Goal: Task Accomplishment & Management: Manage account settings

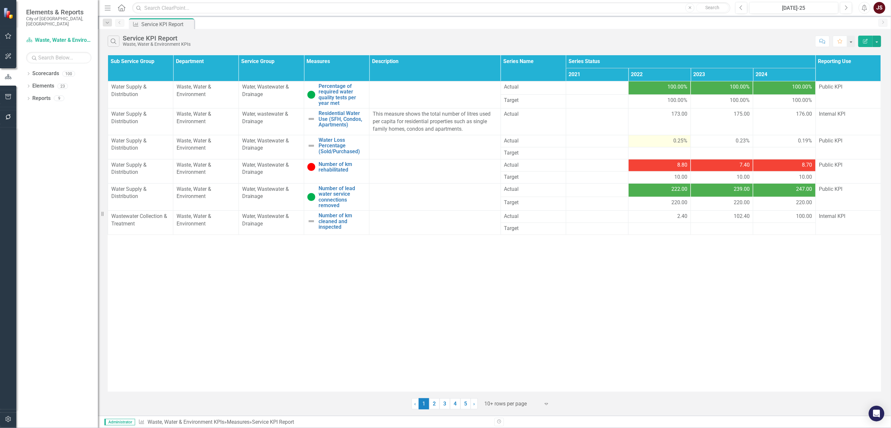
click at [554, 140] on span "0.25%" at bounding box center [681, 141] width 14 height 8
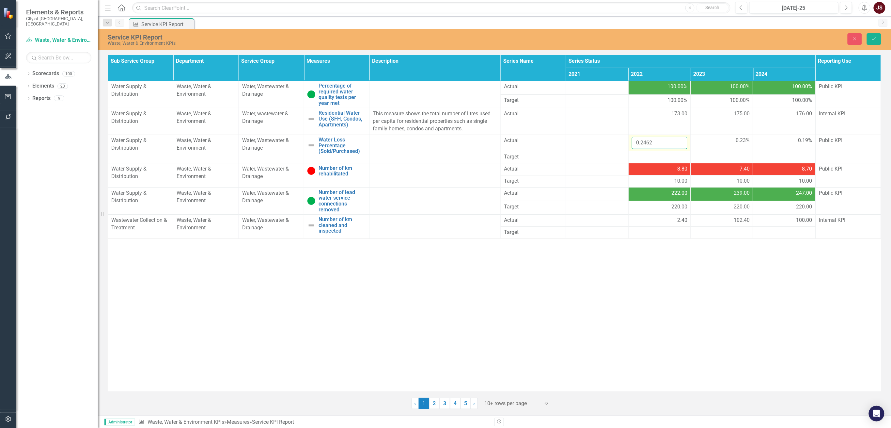
click at [554, 142] on input "0.2462" at bounding box center [660, 143] width 56 height 12
click at [554, 143] on input "0.2462" at bounding box center [660, 143] width 56 height 12
click at [554, 142] on input "2462" at bounding box center [660, 143] width 56 height 12
type input "24.62"
click at [554, 273] on div "Sub Service Group Department Service Group Measures Description Series Name Ser…" at bounding box center [495, 223] width 774 height 336
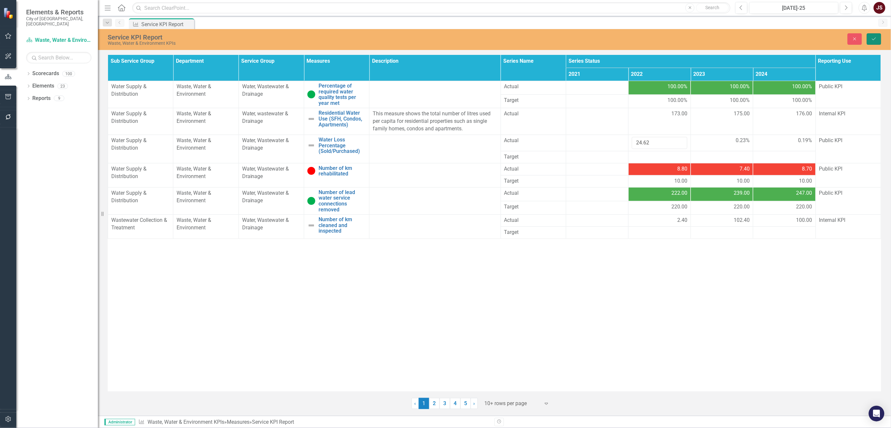
click at [554, 37] on icon "Save" at bounding box center [875, 39] width 6 height 5
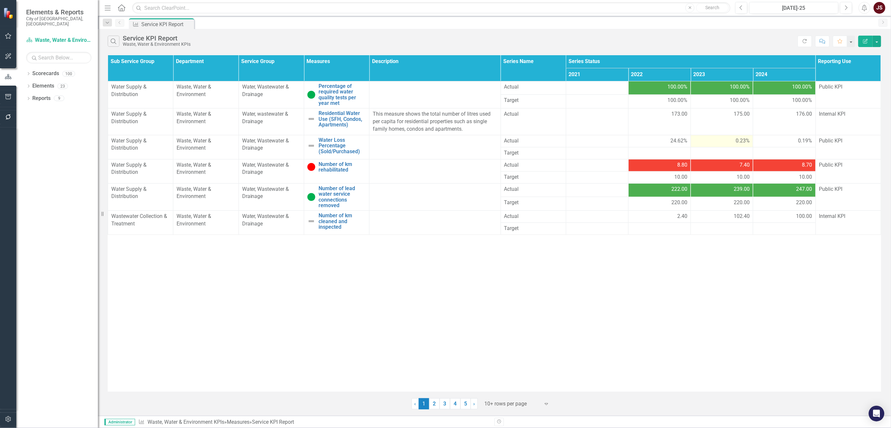
click at [554, 136] on td "0.23%" at bounding box center [722, 141] width 62 height 12
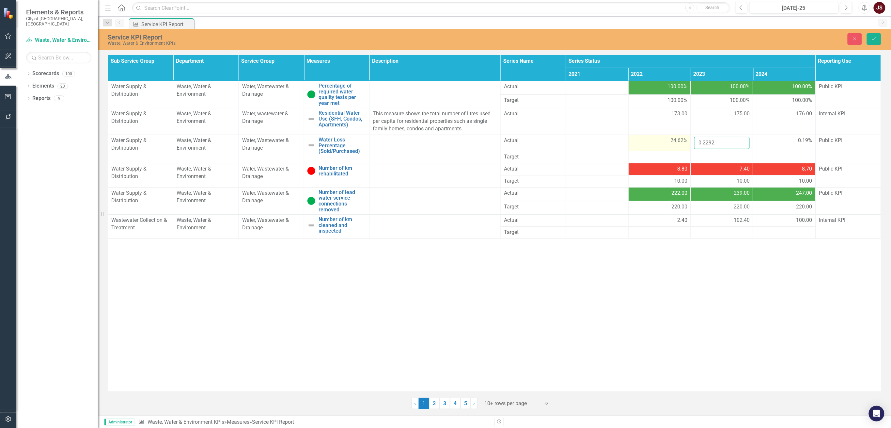
drag, startPoint x: 704, startPoint y: 142, endPoint x: 682, endPoint y: 139, distance: 22.1
click at [554, 139] on tr "Water Supply & Distribution Waste, Water & Environment Water, Wastewater & Drai…" at bounding box center [495, 143] width 774 height 16
click at [554, 143] on input "2292" at bounding box center [723, 143] width 56 height 12
type input "22.92"
click at [554, 41] on button "Save" at bounding box center [874, 38] width 14 height 11
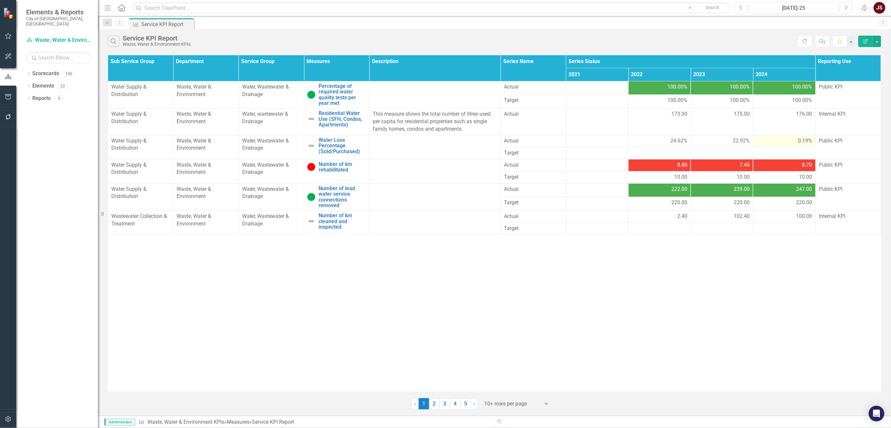
click at [554, 140] on div "0.19%" at bounding box center [785, 141] width 56 height 8
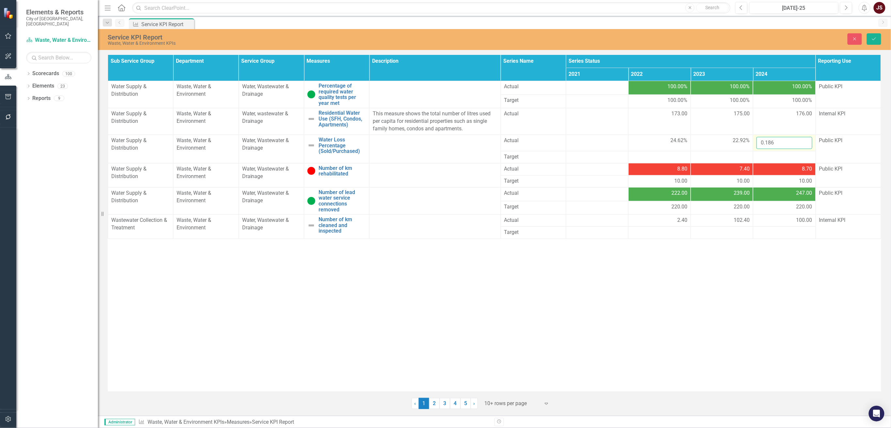
click at [554, 144] on input "0.186" at bounding box center [785, 143] width 56 height 12
click at [554, 143] on input "186" at bounding box center [785, 143] width 56 height 12
type input "18.6"
click at [554, 38] on icon "Save" at bounding box center [875, 39] width 6 height 5
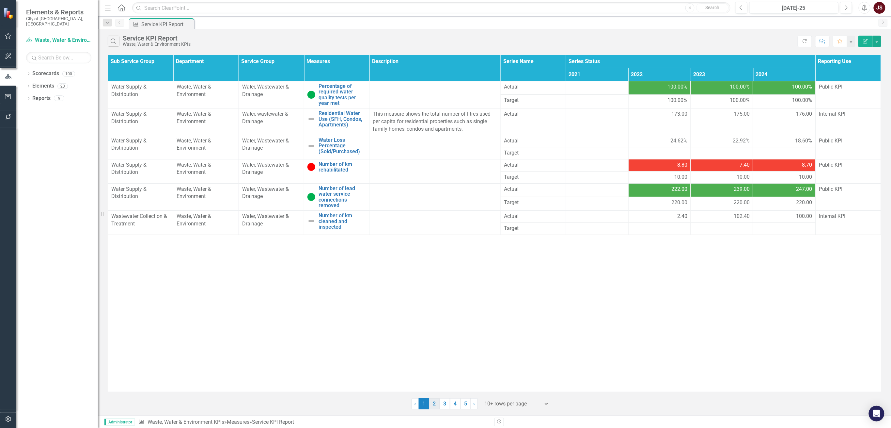
click at [437, 273] on link "2" at bounding box center [434, 403] width 10 height 11
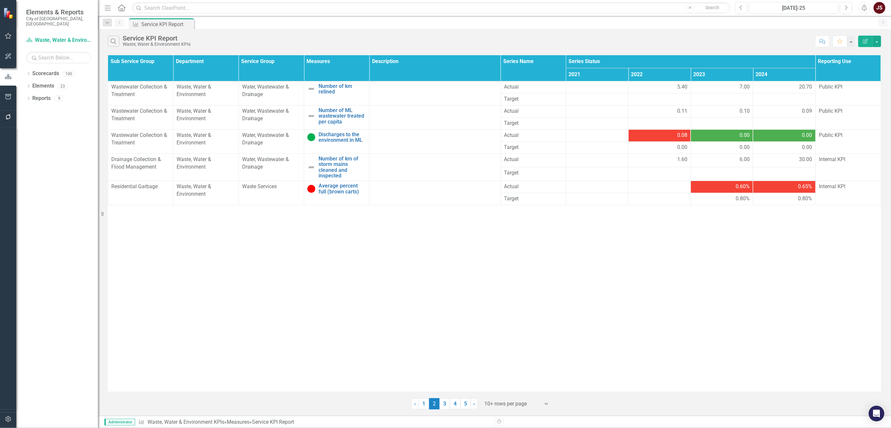
click at [554, 187] on span "0.60%" at bounding box center [743, 187] width 14 height 8
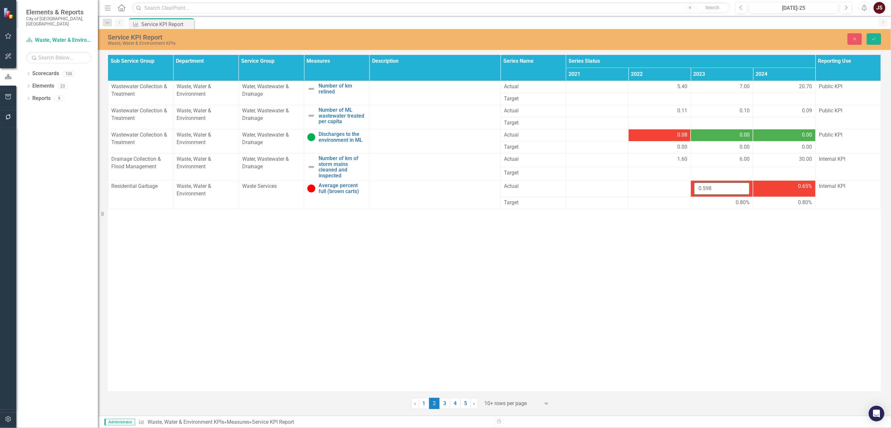
click at [554, 188] on input "0.598" at bounding box center [723, 189] width 56 height 12
click at [554, 186] on input "598" at bounding box center [723, 189] width 56 height 12
type input "59.8"
click at [554, 191] on td "0.65%" at bounding box center [785, 189] width 62 height 16
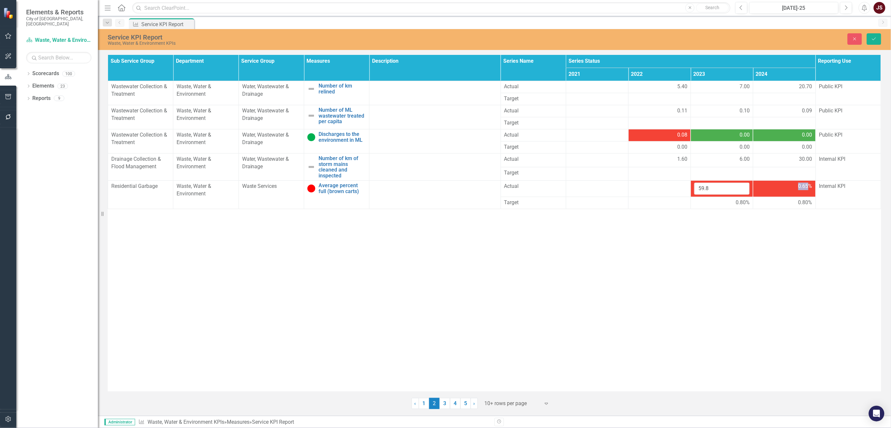
click at [554, 191] on td "0.65%" at bounding box center [785, 189] width 62 height 16
click at [554, 187] on input "0.6515" at bounding box center [785, 189] width 56 height 12
drag, startPoint x: 767, startPoint y: 187, endPoint x: 732, endPoint y: 187, distance: 34.9
click at [554, 187] on tr "Residential Garbage Waste, Water & Environment Waste Services Average percent f…" at bounding box center [495, 189] width 774 height 16
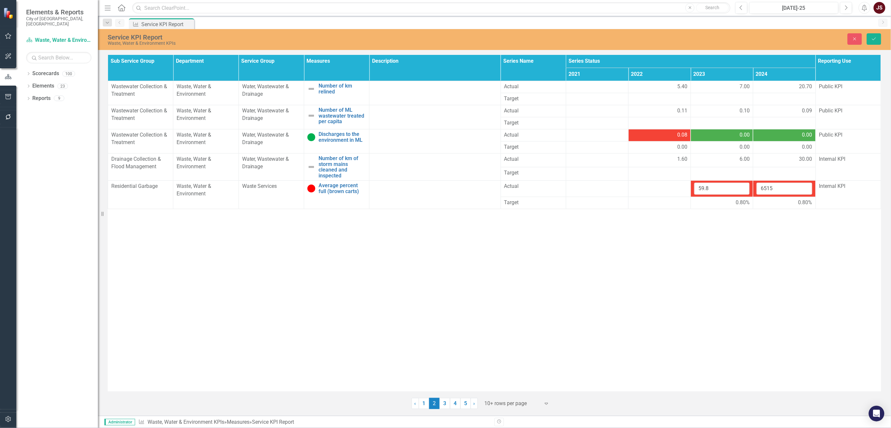
click at [554, 246] on div "Sub Service Group Department Service Group Measures Description Series Name Ser…" at bounding box center [495, 223] width 774 height 336
click at [554, 185] on input "6515" at bounding box center [785, 189] width 56 height 12
type input "65.15"
click at [554, 243] on div "Sub Service Group Department Service Group Measures Description Series Name Ser…" at bounding box center [495, 223] width 774 height 336
click at [554, 40] on icon "Save" at bounding box center [875, 39] width 6 height 5
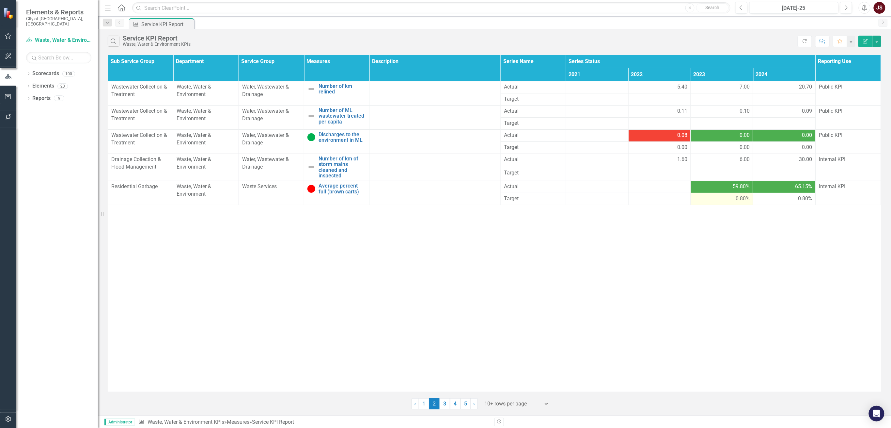
click at [554, 196] on div "0.80%" at bounding box center [723, 199] width 56 height 8
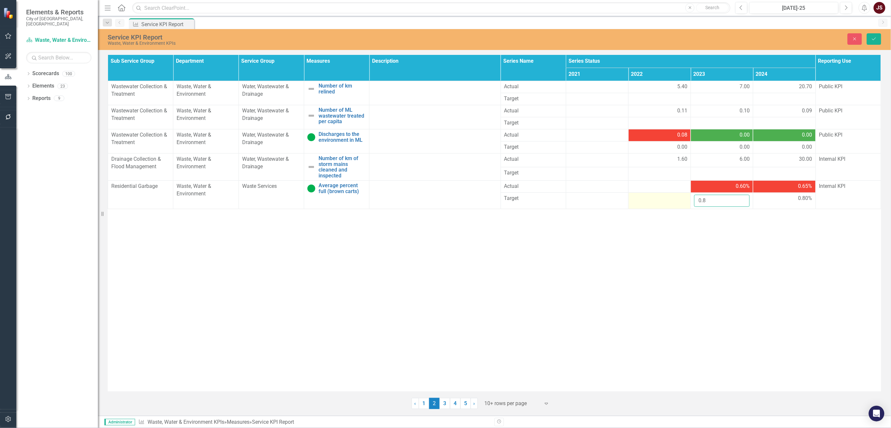
drag, startPoint x: 723, startPoint y: 201, endPoint x: 665, endPoint y: 199, distance: 57.8
click at [554, 199] on tr "Target 0.8 0.80%" at bounding box center [495, 201] width 774 height 16
type input "8"
click at [554, 200] on div "0.80%" at bounding box center [785, 199] width 56 height 8
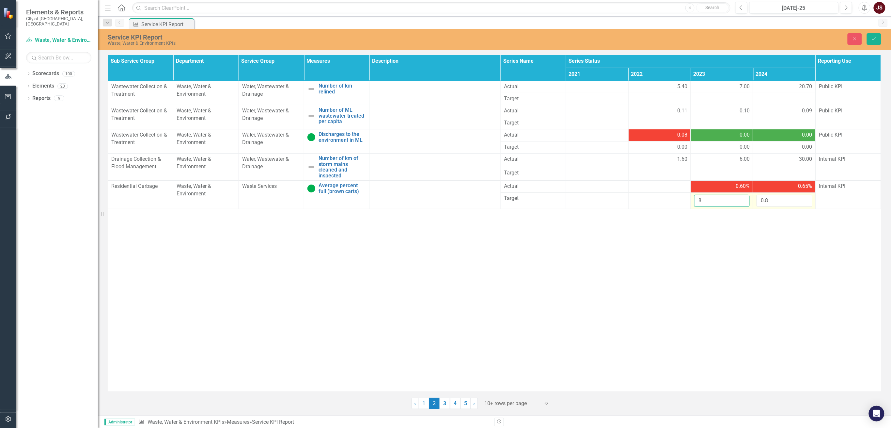
click at [554, 201] on input "8" at bounding box center [723, 201] width 56 height 12
drag, startPoint x: 778, startPoint y: 203, endPoint x: 759, endPoint y: 197, distance: 20.8
click at [554, 203] on tr "Target 8 0.8" at bounding box center [495, 201] width 774 height 16
type input "8"
click at [554, 37] on icon "Save" at bounding box center [875, 39] width 6 height 5
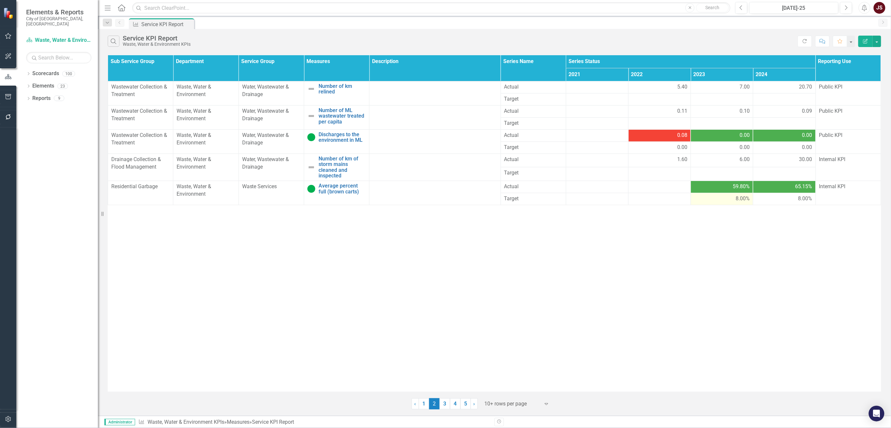
click at [554, 196] on span "8.00%" at bounding box center [743, 199] width 14 height 8
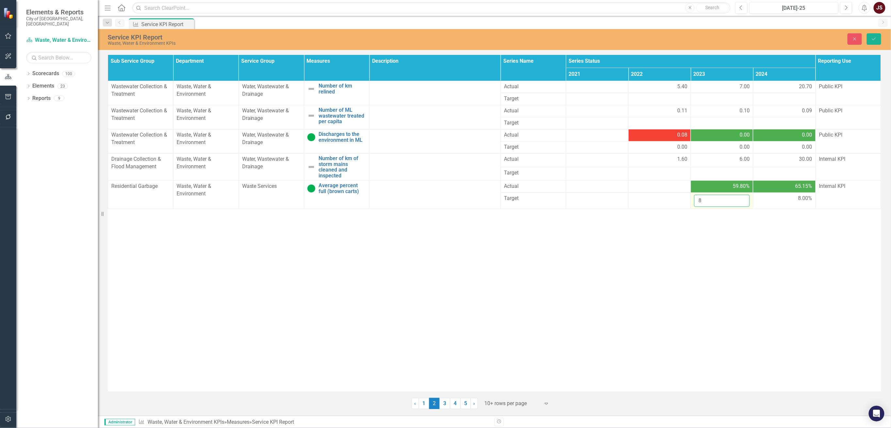
click at [554, 200] on input "8" at bounding box center [723, 201] width 56 height 12
type input "80"
click at [554, 201] on div "8.00%" at bounding box center [785, 199] width 56 height 8
click at [554, 202] on input "8" at bounding box center [785, 201] width 56 height 12
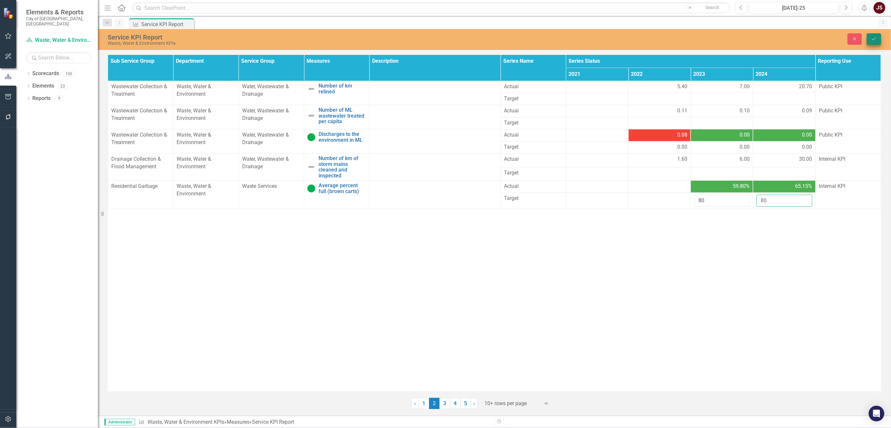
type input "80"
click at [554, 42] on button "Save" at bounding box center [874, 38] width 14 height 11
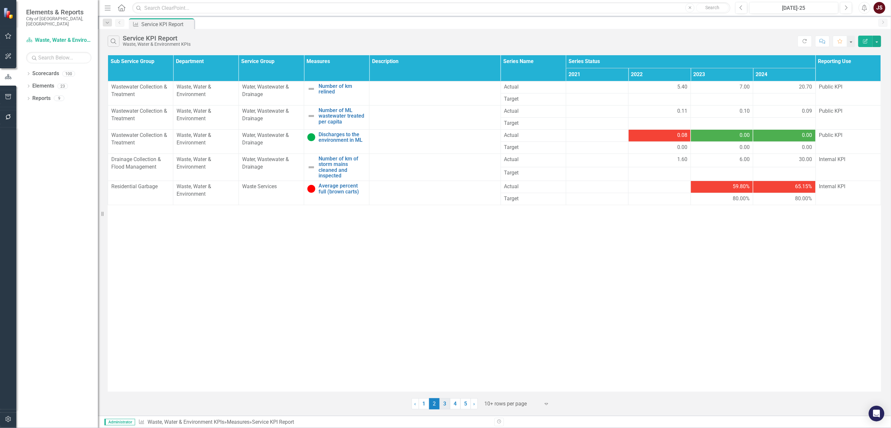
click at [442, 273] on link "3" at bounding box center [445, 403] width 10 height 11
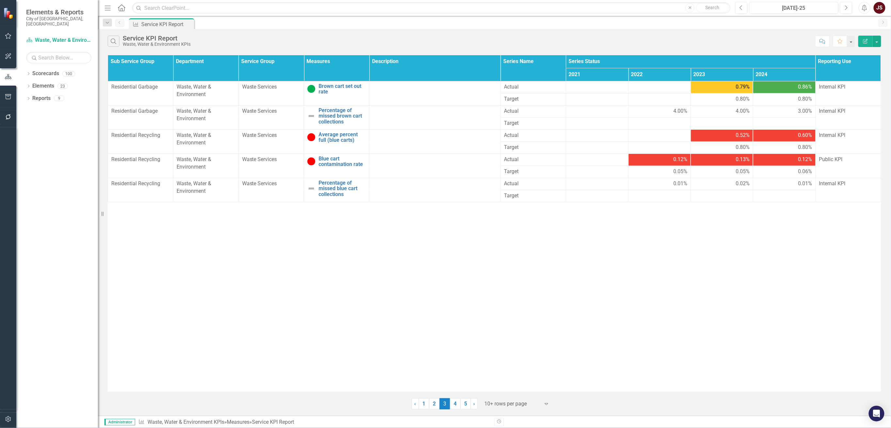
click at [554, 87] on span "0.79%" at bounding box center [743, 87] width 14 height 8
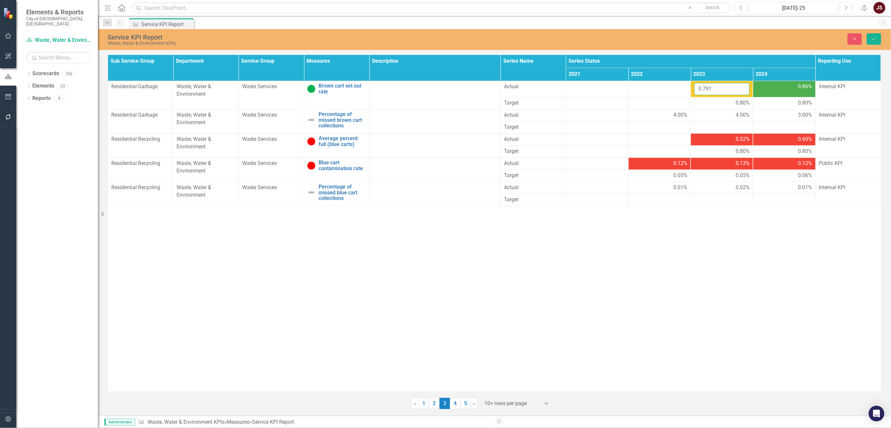
click at [554, 88] on input "0.791" at bounding box center [723, 89] width 56 height 12
click at [554, 90] on input "791" at bounding box center [723, 89] width 56 height 12
type input "79.1"
click at [554, 88] on span "0.86%" at bounding box center [806, 87] width 14 height 8
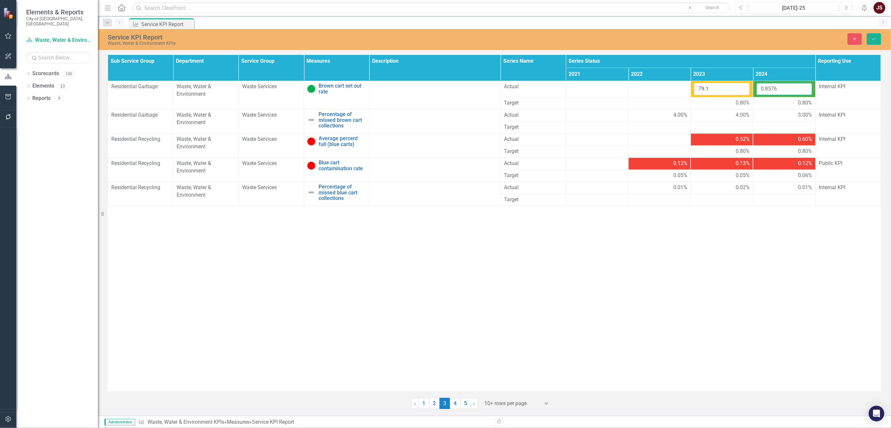
click at [554, 89] on input "0.8576" at bounding box center [785, 89] width 56 height 12
drag, startPoint x: 765, startPoint y: 89, endPoint x: 740, endPoint y: 89, distance: 25.5
click at [554, 89] on tr "Residential Garbage Waste, Water & Environment Waste Services Brown cart set ou…" at bounding box center [495, 89] width 774 height 16
click at [554, 87] on input "8576" at bounding box center [785, 89] width 56 height 12
type input "85.76"
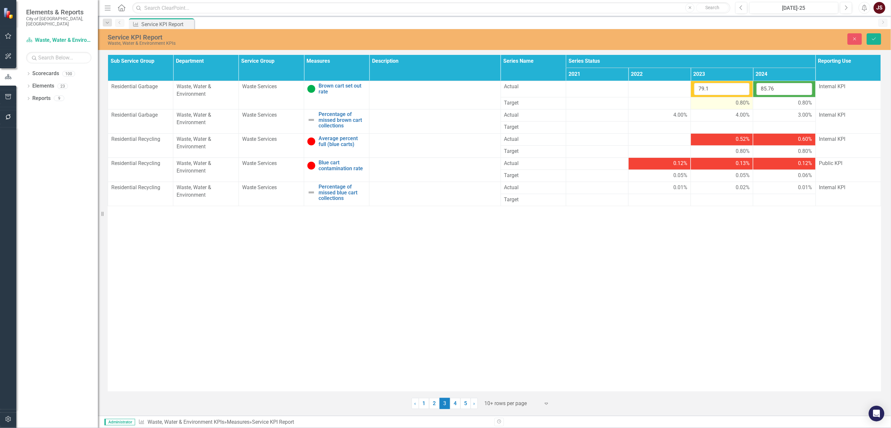
click at [554, 102] on span "0.80%" at bounding box center [743, 103] width 14 height 8
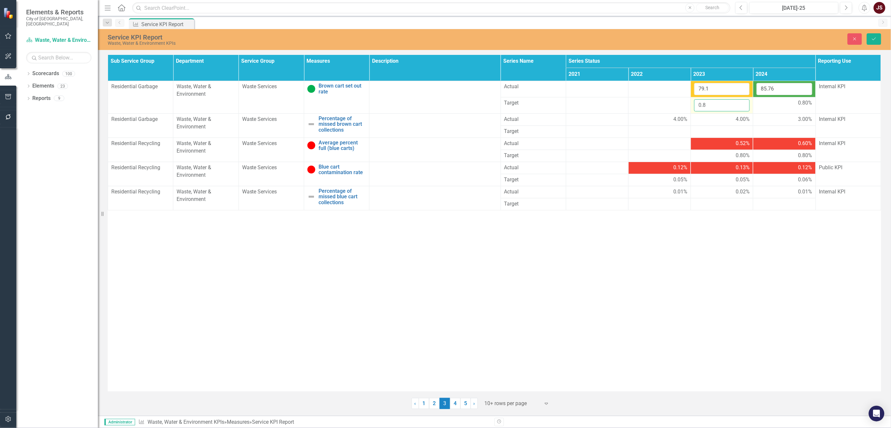
click at [554, 104] on input "0.8" at bounding box center [723, 105] width 56 height 12
click at [554, 107] on input "8" at bounding box center [723, 105] width 56 height 12
type input "80"
click at [554, 103] on span "0.80%" at bounding box center [806, 103] width 14 height 8
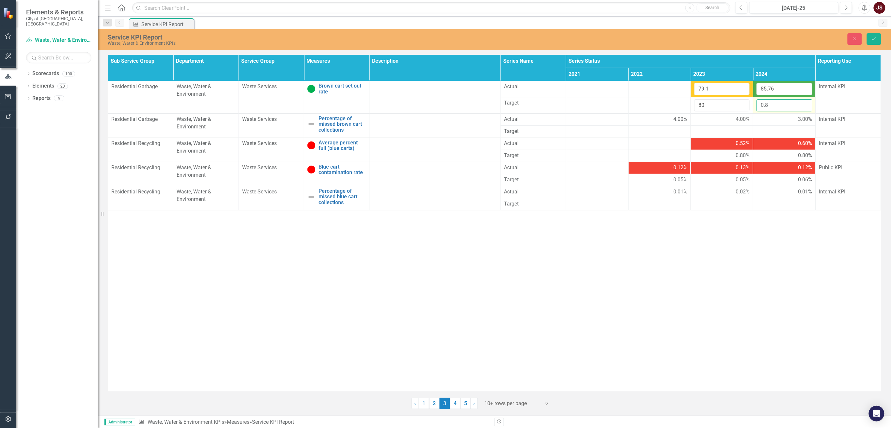
click at [554, 109] on input "0.8" at bounding box center [785, 105] width 56 height 12
drag, startPoint x: 765, startPoint y: 104, endPoint x: 743, endPoint y: 102, distance: 22.3
click at [554, 102] on tr "Target 80 0.80" at bounding box center [495, 105] width 774 height 16
type input "80"
click at [554, 41] on button "Save" at bounding box center [874, 38] width 14 height 11
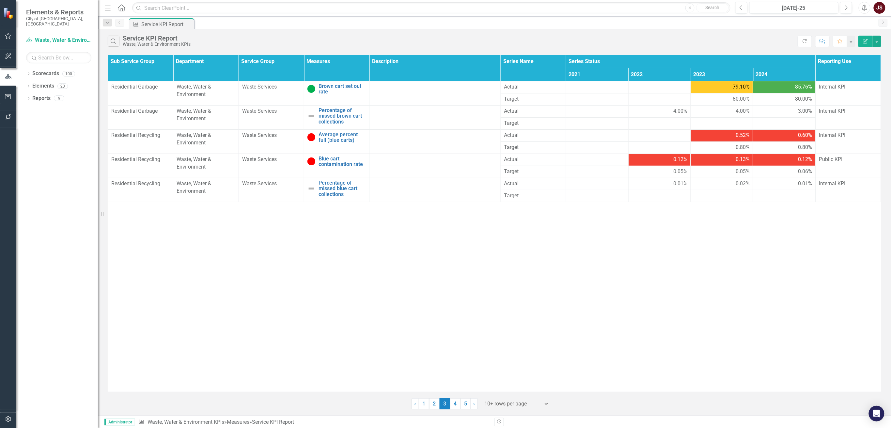
click at [554, 137] on span "0.52%" at bounding box center [743, 136] width 14 height 8
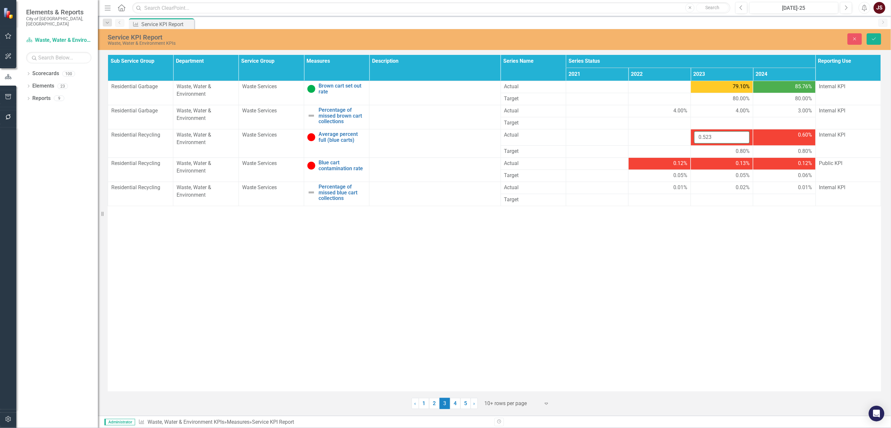
click at [554, 136] on input "0.523" at bounding box center [723, 137] width 56 height 12
drag, startPoint x: 704, startPoint y: 135, endPoint x: 690, endPoint y: 138, distance: 14.6
click at [554, 138] on tr "Residential Recycling Waste, Water & Environment Waste Services Average percent…" at bounding box center [495, 137] width 774 height 16
click at [554, 136] on input "523" at bounding box center [723, 137] width 56 height 12
type input "52.3"
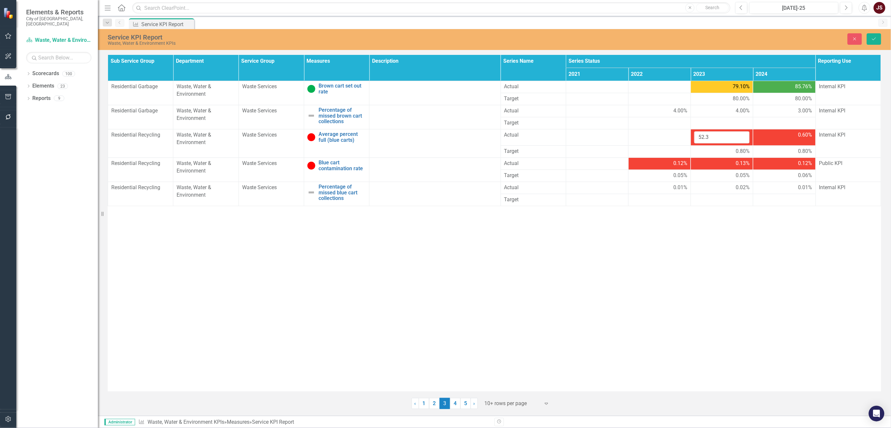
click at [554, 138] on span "0.60%" at bounding box center [806, 135] width 14 height 8
drag, startPoint x: 765, startPoint y: 136, endPoint x: 741, endPoint y: 138, distance: 24.2
click at [554, 138] on tr "Residential Recycling Waste, Water & Environment Waste Services Average percent…" at bounding box center [495, 137] width 774 height 16
click at [554, 135] on input "596" at bounding box center [785, 137] width 56 height 12
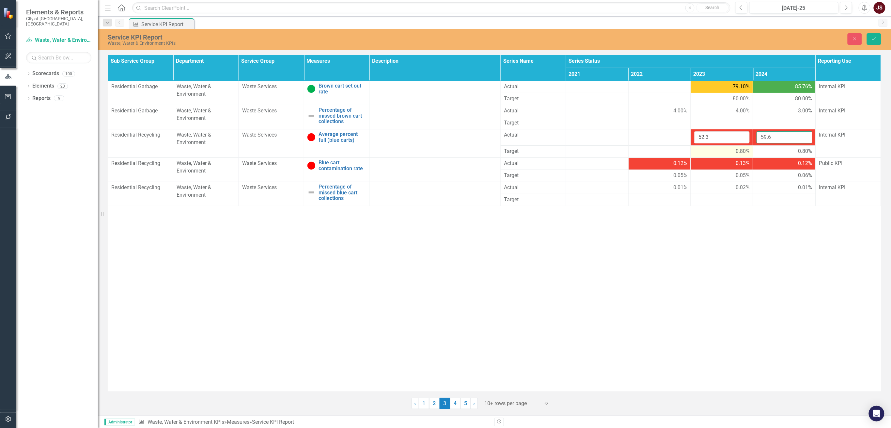
type input "59.6"
click at [554, 153] on span "0.80%" at bounding box center [743, 152] width 14 height 8
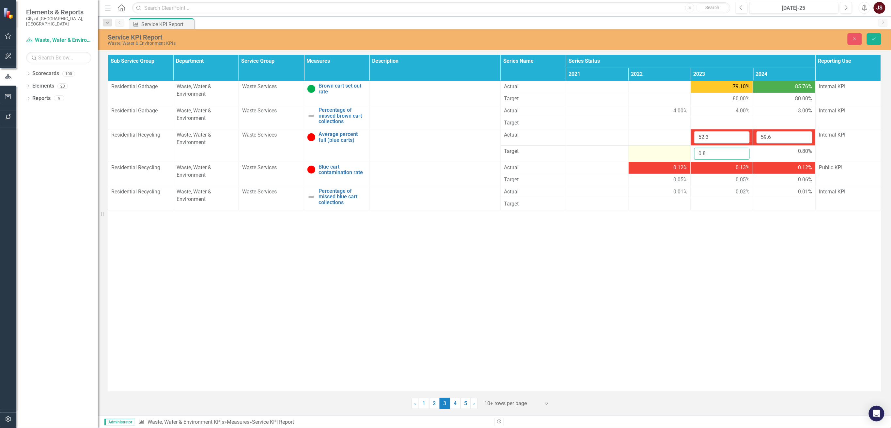
drag, startPoint x: 721, startPoint y: 154, endPoint x: 654, endPoint y: 154, distance: 67.3
click at [554, 154] on tr "Target 0.8 0.80%" at bounding box center [495, 153] width 774 height 16
type input "80"
click at [554, 155] on div "0.80%" at bounding box center [785, 152] width 56 height 8
click at [554, 154] on div "0.80%" at bounding box center [785, 152] width 56 height 8
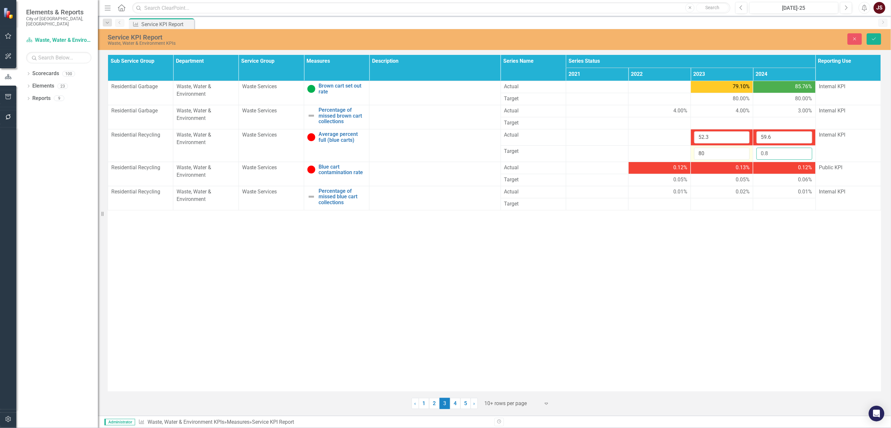
drag, startPoint x: 790, startPoint y: 153, endPoint x: 711, endPoint y: 152, distance: 78.7
click at [554, 152] on tr "Target 80 0.8" at bounding box center [495, 153] width 774 height 16
type input "80"
click at [554, 42] on button "Save" at bounding box center [874, 38] width 14 height 11
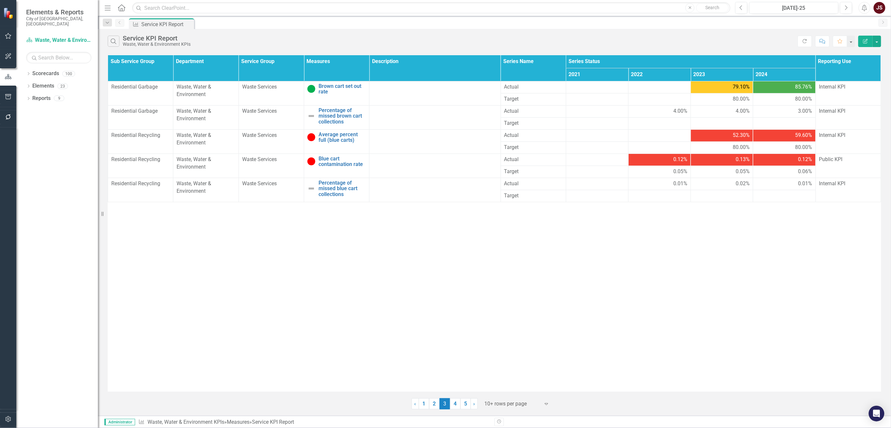
click at [554, 163] on span "0.12%" at bounding box center [681, 160] width 14 height 8
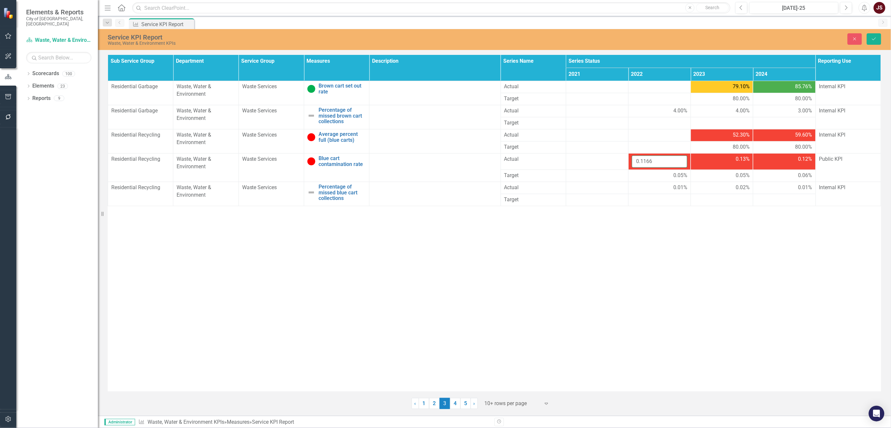
click at [554, 163] on input "0.1166" at bounding box center [660, 161] width 56 height 12
drag, startPoint x: 641, startPoint y: 162, endPoint x: 618, endPoint y: 158, distance: 23.1
click at [554, 158] on tr "Residential Recycling Waste, Water & Environment Waste Services Blue cart conta…" at bounding box center [495, 161] width 774 height 16
click at [554, 164] on input "1166" at bounding box center [660, 161] width 56 height 12
type input "11.66"
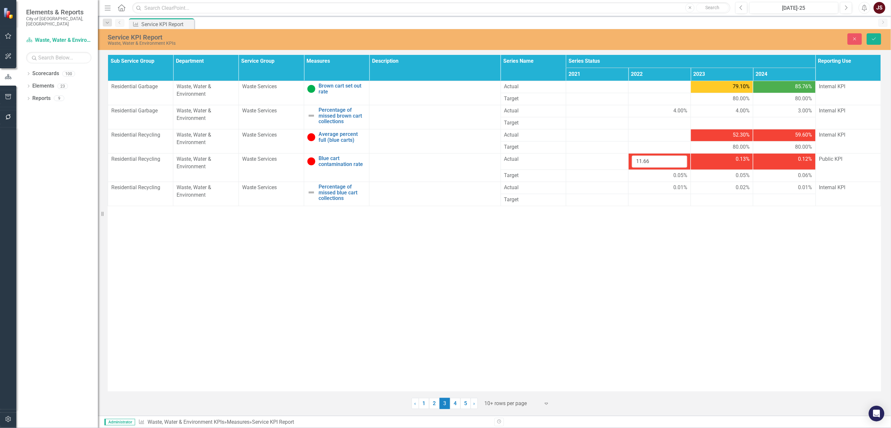
click at [554, 161] on span "0.13%" at bounding box center [743, 159] width 14 height 8
click at [554, 162] on input "0.1282" at bounding box center [723, 161] width 56 height 12
drag, startPoint x: 704, startPoint y: 161, endPoint x: 668, endPoint y: 156, distance: 35.8
click at [554, 156] on tr "Residential Recycling Waste, Water & Environment Waste Services Blue cart conta…" at bounding box center [495, 161] width 774 height 16
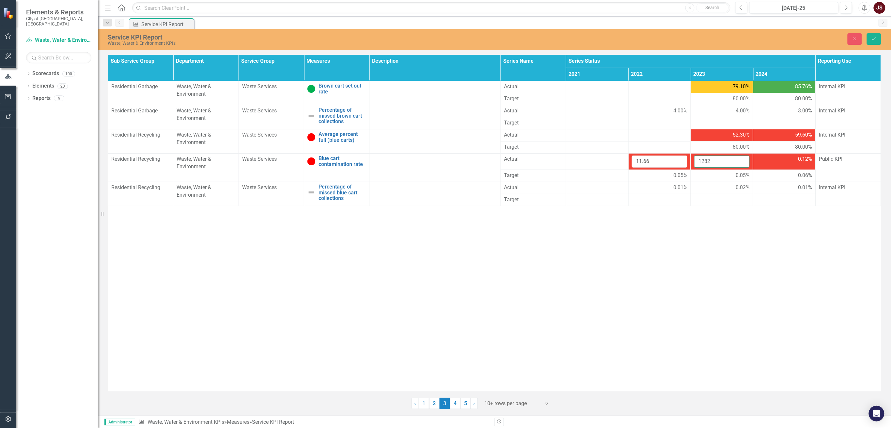
click at [554, 161] on input "1282" at bounding box center [723, 161] width 56 height 12
type input "12.82"
click at [554, 160] on div "0.12%" at bounding box center [785, 159] width 56 height 8
click at [554, 160] on input "0.1207" at bounding box center [785, 161] width 56 height 12
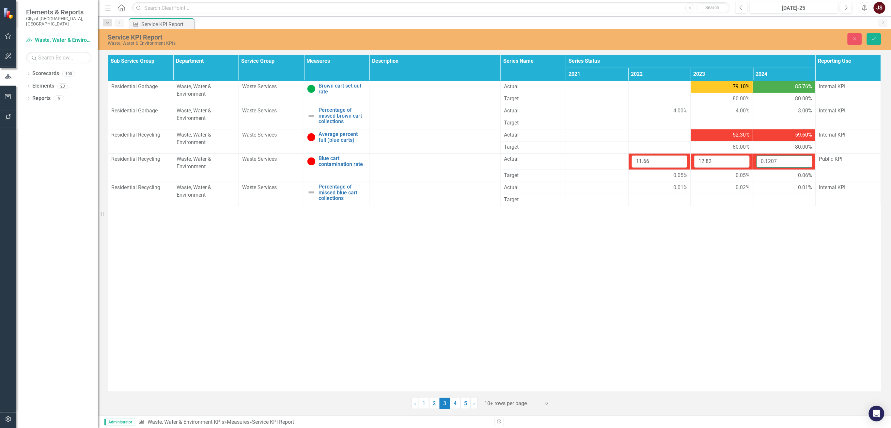
drag, startPoint x: 765, startPoint y: 162, endPoint x: 737, endPoint y: 159, distance: 28.2
click at [554, 159] on tr "Residential Recycling Waste, Water & Environment Waste Services Blue cart conta…" at bounding box center [495, 161] width 774 height 16
click at [554, 162] on input "1207" at bounding box center [785, 161] width 56 height 12
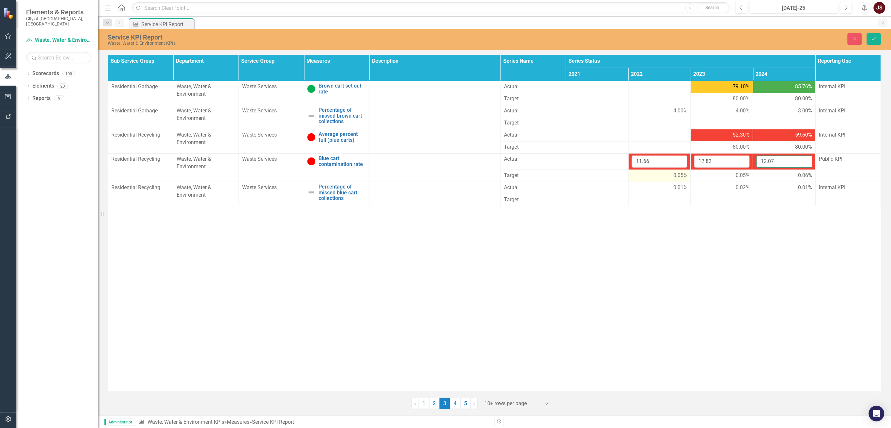
type input "12.07"
click at [554, 172] on span "0.05%" at bounding box center [681, 176] width 14 height 8
drag, startPoint x: 643, startPoint y: 179, endPoint x: 627, endPoint y: 175, distance: 16.4
click at [554, 175] on tr "Target 0.05 0.05% 0.06%" at bounding box center [495, 177] width 774 height 16
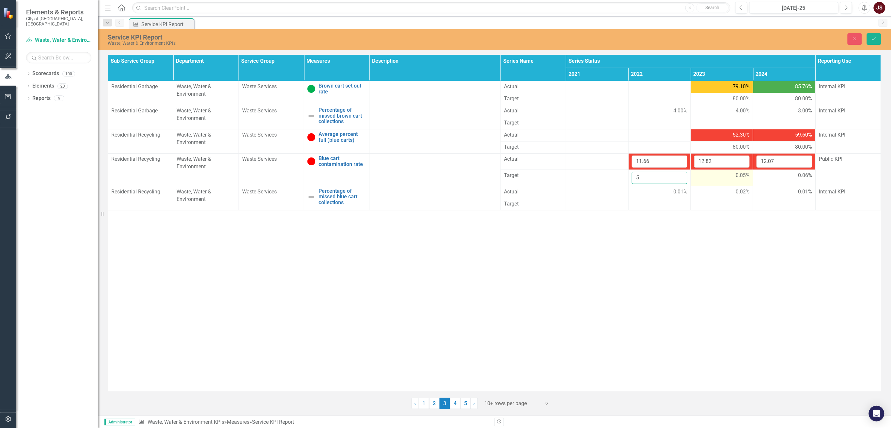
type input "5"
click at [554, 174] on div "0.05%" at bounding box center [723, 176] width 56 height 8
drag, startPoint x: 705, startPoint y: 179, endPoint x: 675, endPoint y: 174, distance: 31.1
click at [554, 174] on tr "Target 5 0.05 0.06%" at bounding box center [495, 177] width 774 height 16
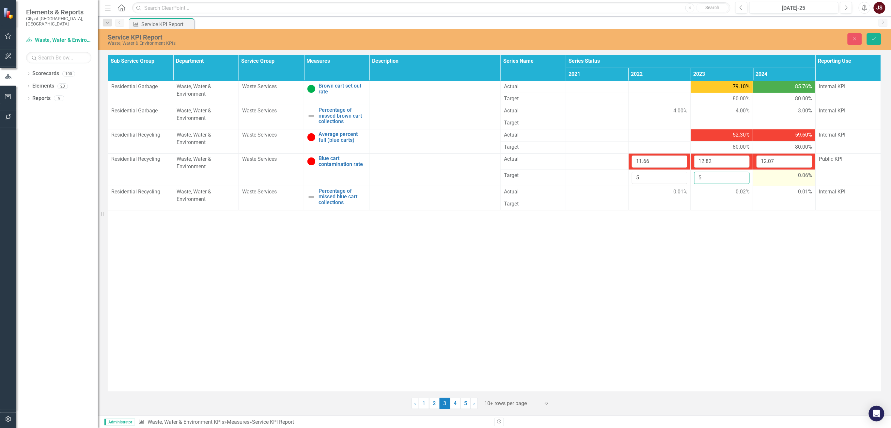
type input "5"
click at [554, 179] on span "0.06%" at bounding box center [806, 176] width 14 height 8
drag, startPoint x: 768, startPoint y: 180, endPoint x: 729, endPoint y: 168, distance: 40.7
click at [554, 168] on tbody "Residential Garbage Waste, Water & Environment Waste Services Brown cart set ou…" at bounding box center [495, 145] width 774 height 129
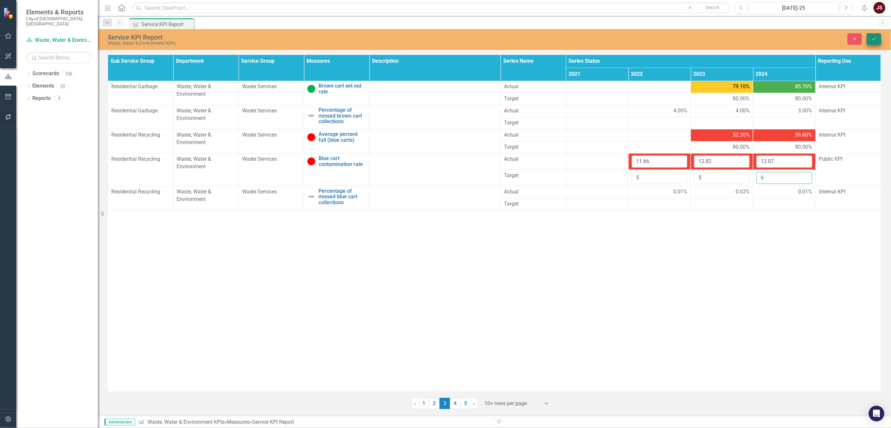
type input "6"
click at [554, 39] on icon "Save" at bounding box center [875, 39] width 6 height 5
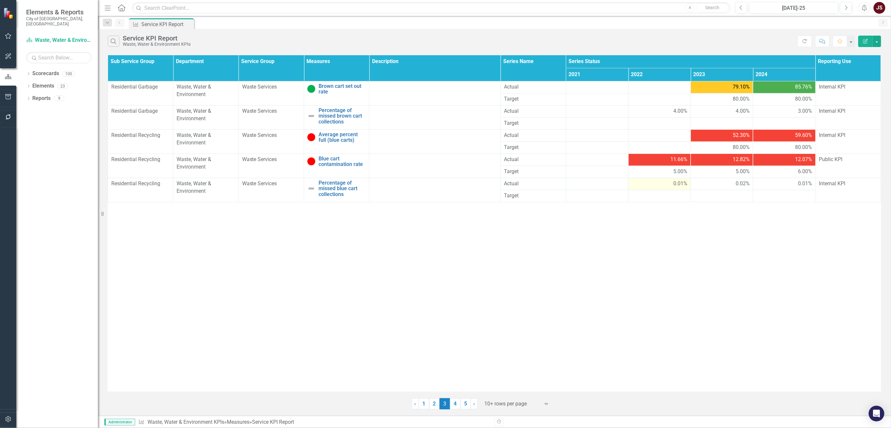
click at [554, 184] on span "0.01%" at bounding box center [681, 184] width 14 height 8
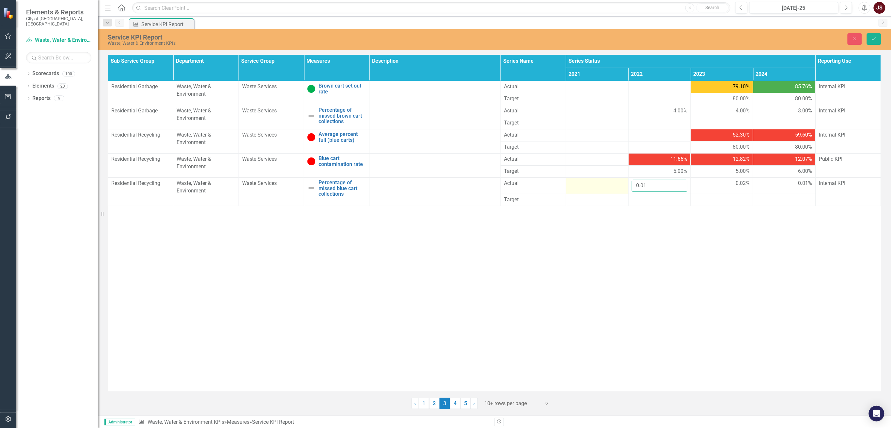
drag, startPoint x: 654, startPoint y: 184, endPoint x: 605, endPoint y: 182, distance: 49.4
click at [554, 182] on tr "Residential Recycling Waste, Water & Environment Waste Services Percentage of m…" at bounding box center [495, 186] width 774 height 16
type input "1"
click at [554, 182] on span "0.02%" at bounding box center [743, 184] width 14 height 8
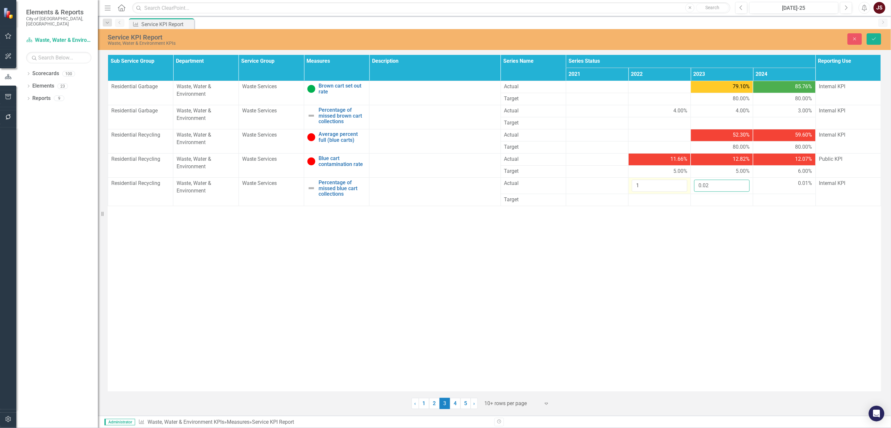
drag, startPoint x: 717, startPoint y: 188, endPoint x: 658, endPoint y: 184, distance: 59.5
click at [554, 184] on tr "Residential Recycling Waste, Water & Environment Waste Services Percentage of m…" at bounding box center [495, 186] width 774 height 16
type input "2"
click at [554, 182] on span "0.01%" at bounding box center [806, 184] width 14 height 8
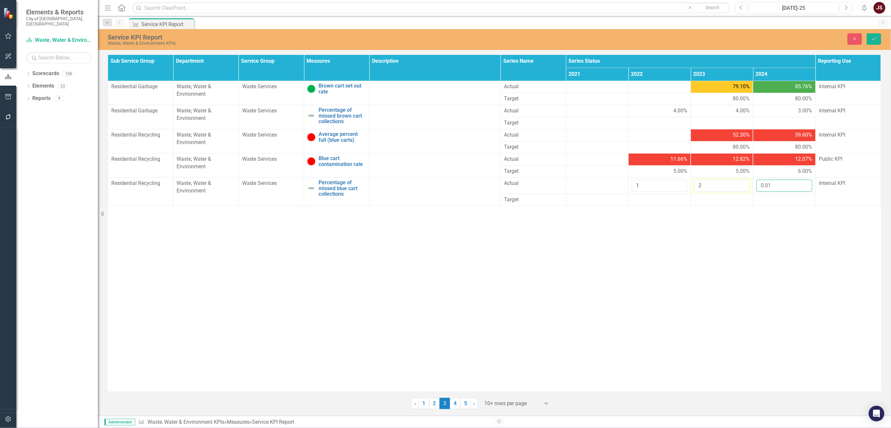
drag, startPoint x: 785, startPoint y: 188, endPoint x: 694, endPoint y: 185, distance: 91.8
click at [554, 185] on tr "Residential Recycling Waste, Water & Environment Waste Services Percentage of m…" at bounding box center [495, 186] width 774 height 16
type input "1"
click at [554, 40] on icon "Save" at bounding box center [875, 39] width 6 height 5
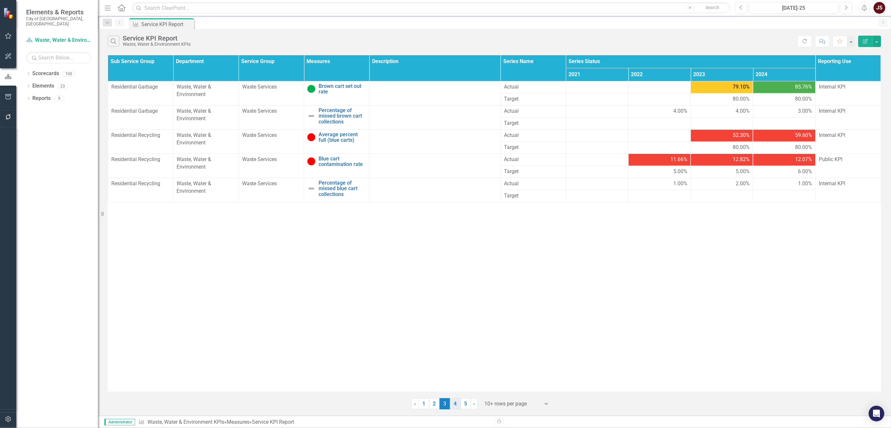
click at [455, 273] on link "4" at bounding box center [455, 403] width 10 height 11
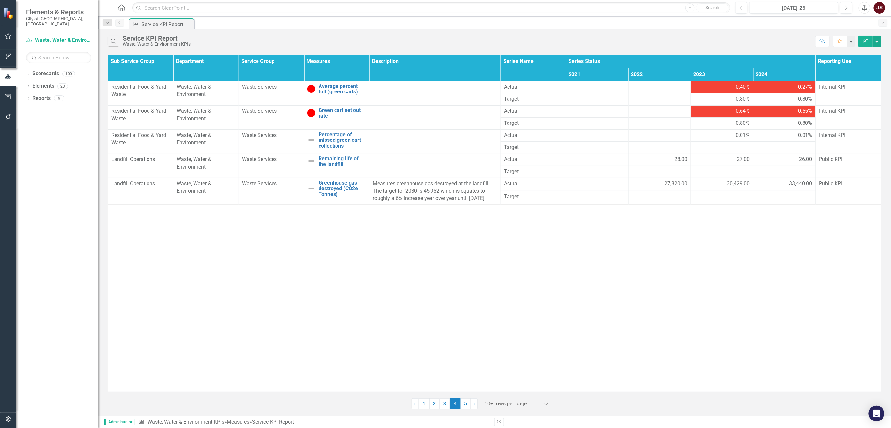
click at [554, 85] on span "0.40%" at bounding box center [743, 87] width 14 height 8
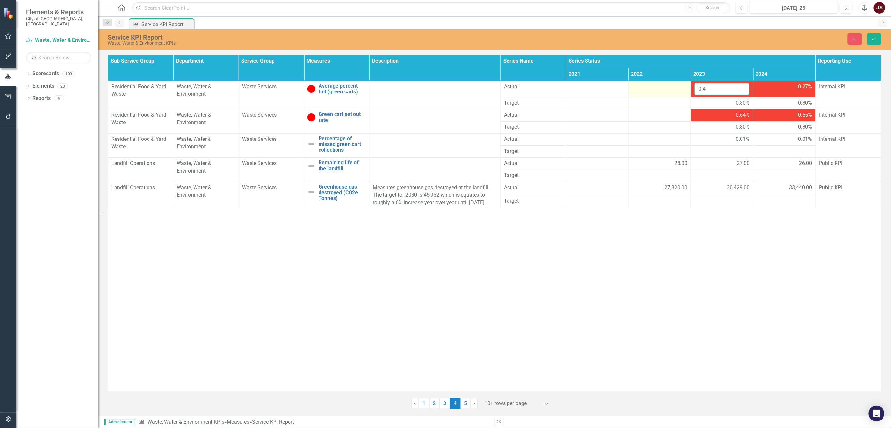
drag, startPoint x: 727, startPoint y: 90, endPoint x: 632, endPoint y: 90, distance: 94.7
click at [554, 90] on tr "Residential Food & Yard Waste Waste, Water & Environment Waste Services Average…" at bounding box center [495, 89] width 774 height 16
type input "40"
click at [554, 89] on div "0.27%" at bounding box center [785, 87] width 56 height 8
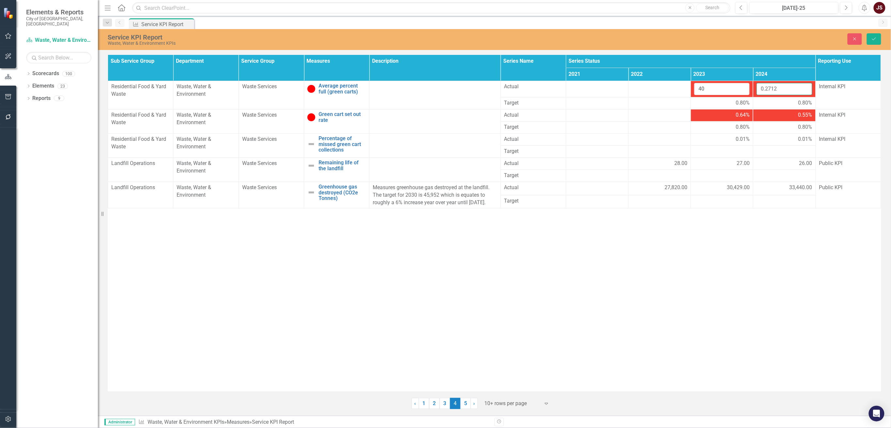
click at [554, 88] on input "0.2712" at bounding box center [785, 89] width 56 height 12
drag, startPoint x: 766, startPoint y: 88, endPoint x: 728, endPoint y: 88, distance: 37.9
click at [554, 88] on tr "Residential Food & Yard Waste Waste, Water & Environment Waste Services Average…" at bounding box center [495, 89] width 774 height 16
click at [554, 88] on input "2712" at bounding box center [785, 89] width 56 height 12
type input "27.12"
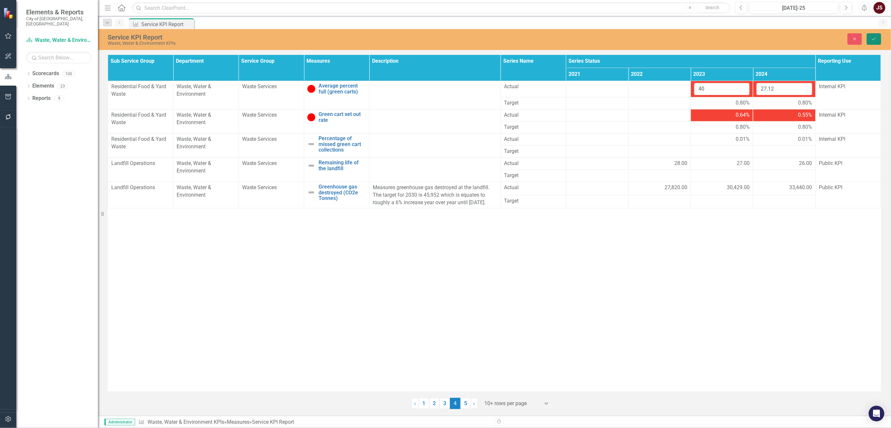
click at [554, 39] on icon "Save" at bounding box center [875, 39] width 6 height 5
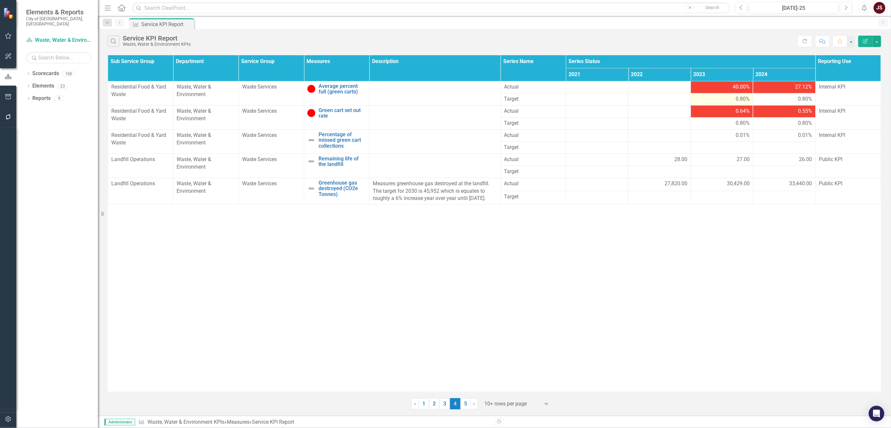
click at [554, 96] on span "0.80%" at bounding box center [743, 99] width 14 height 8
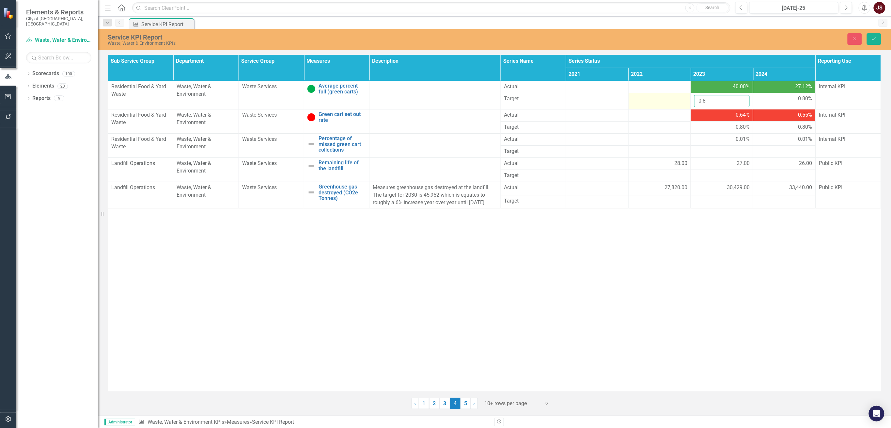
drag, startPoint x: 727, startPoint y: 106, endPoint x: 653, endPoint y: 97, distance: 73.7
click at [554, 97] on tr "Target 0.8 0.80%" at bounding box center [495, 101] width 774 height 16
type input "80"
click at [554, 98] on div "0.80%" at bounding box center [785, 99] width 56 height 8
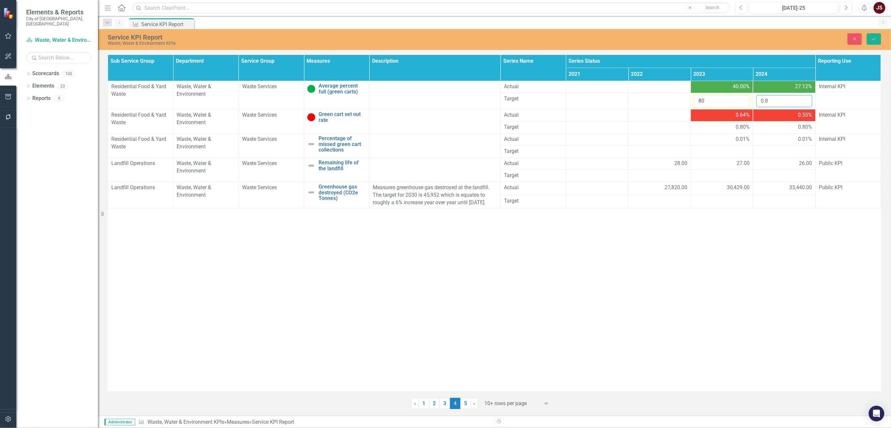
drag, startPoint x: 790, startPoint y: 98, endPoint x: 714, endPoint y: 98, distance: 75.1
click at [554, 98] on tr "Target 80 0.8" at bounding box center [495, 101] width 774 height 16
type input "80"
click at [554, 118] on div "0.64%" at bounding box center [723, 115] width 56 height 8
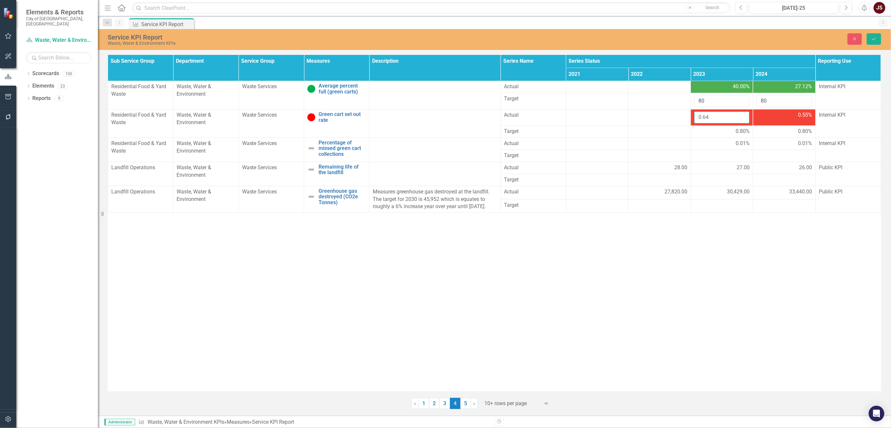
click at [554, 118] on input "0.64" at bounding box center [723, 117] width 56 height 12
type input "64"
click at [554, 39] on button "Close" at bounding box center [855, 38] width 14 height 11
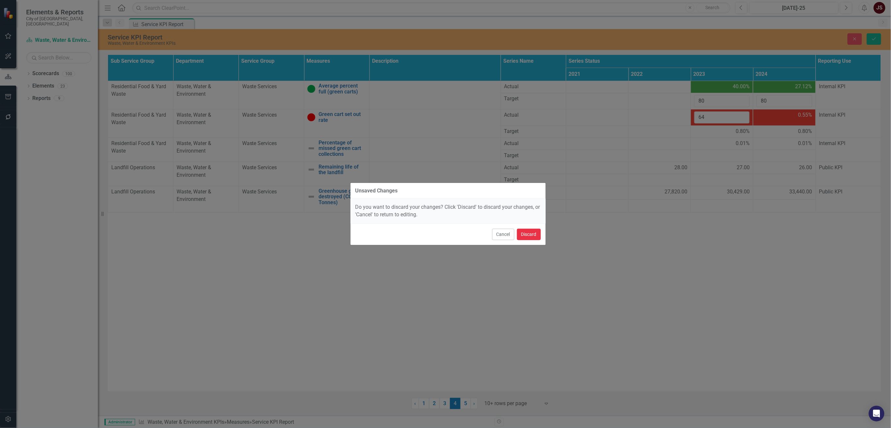
click at [536, 232] on button "Discard" at bounding box center [529, 234] width 24 height 11
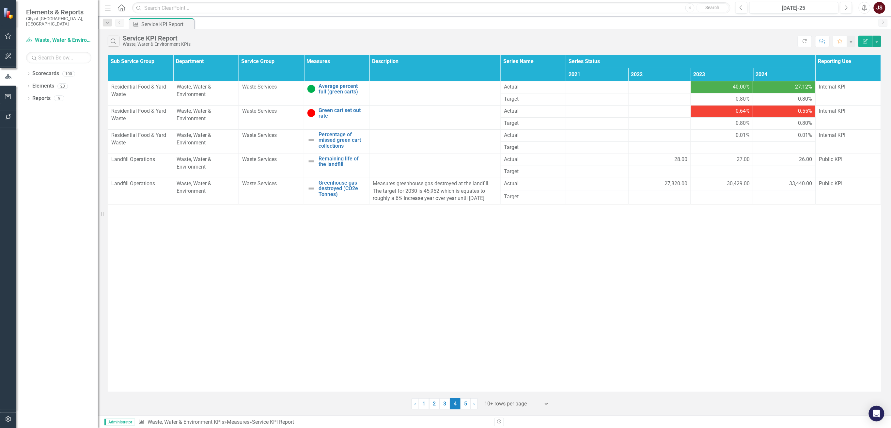
click at [554, 108] on span "0.64%" at bounding box center [743, 111] width 14 height 8
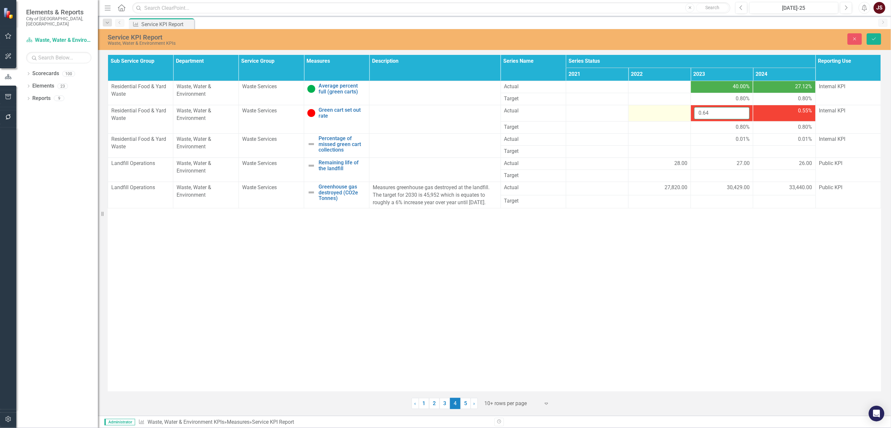
drag, startPoint x: 716, startPoint y: 116, endPoint x: 671, endPoint y: 111, distance: 44.6
click at [554, 111] on tr "Residential Food & Yard Waste Waste, Water & Environment Waste Services Green c…" at bounding box center [495, 113] width 774 height 16
type input "64"
click at [554, 108] on div "0.55%" at bounding box center [785, 111] width 56 height 8
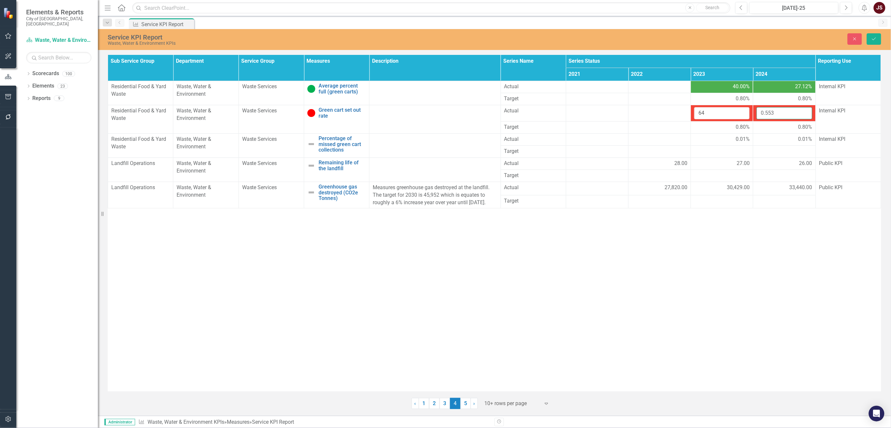
drag, startPoint x: 761, startPoint y: 113, endPoint x: 727, endPoint y: 119, distance: 35.0
click at [554, 119] on tr "Residential Food & Yard Waste Waste, Water & Environment Waste Services Green c…" at bounding box center [495, 113] width 774 height 16
type input "55.3"
click at [554, 41] on button "Save" at bounding box center [874, 38] width 14 height 11
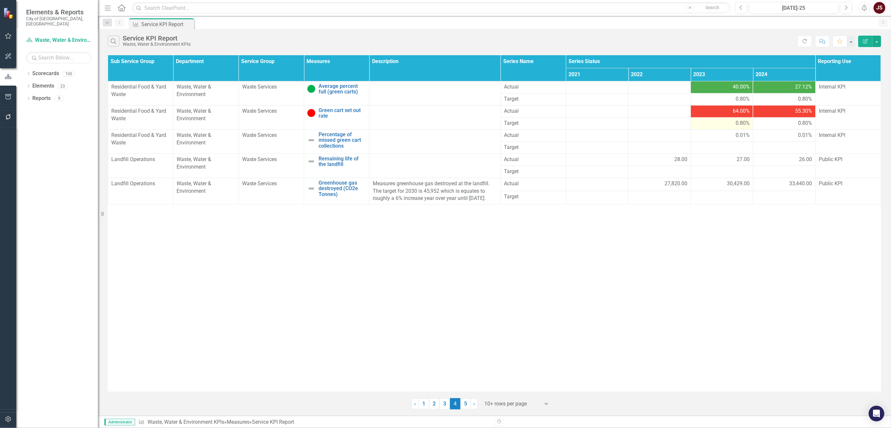
click at [554, 120] on span "0.80%" at bounding box center [743, 124] width 14 height 8
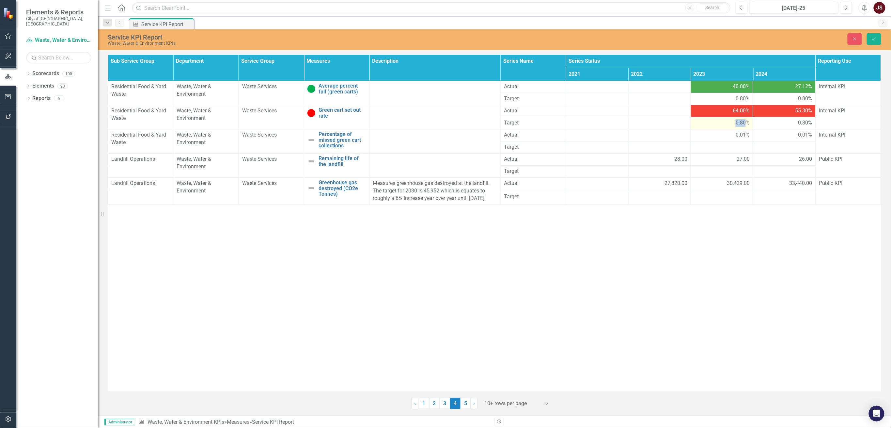
click at [554, 120] on span "0.80%" at bounding box center [743, 123] width 14 height 8
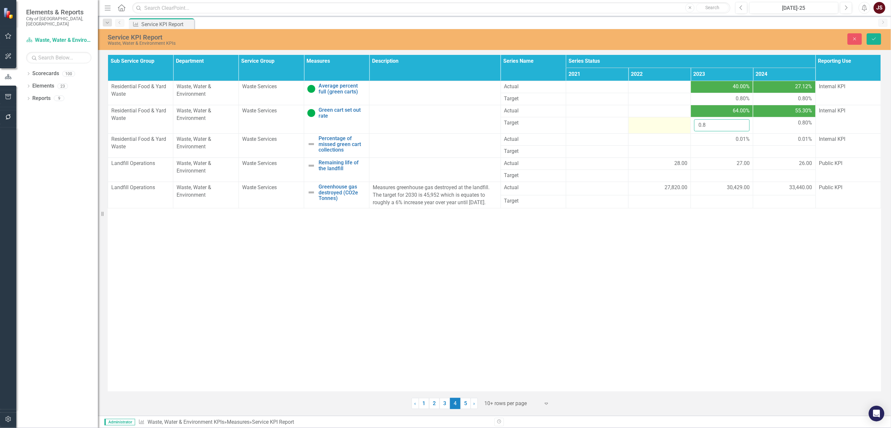
drag, startPoint x: 727, startPoint y: 129, endPoint x: 660, endPoint y: 128, distance: 66.3
click at [554, 128] on tr "Target 0.8 0.80%" at bounding box center [495, 125] width 774 height 16
type input "80"
click at [554, 122] on div "0.80%" at bounding box center [785, 123] width 56 height 8
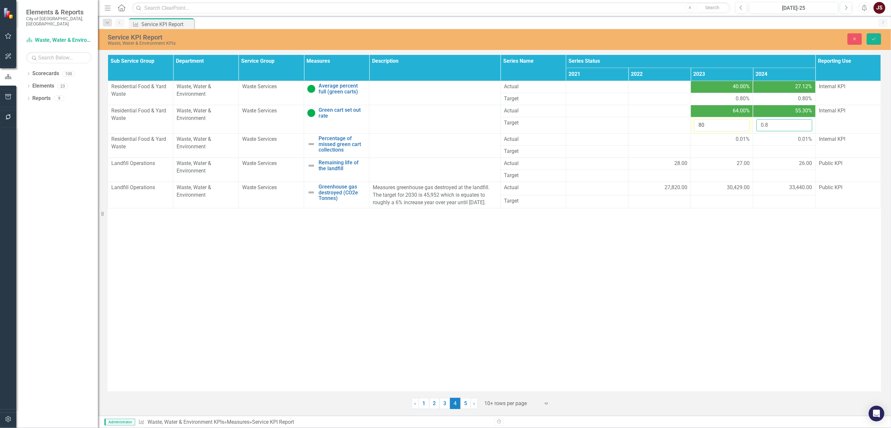
drag, startPoint x: 779, startPoint y: 128, endPoint x: 743, endPoint y: 130, distance: 36.3
click at [554, 130] on tr "Target 80 0.8" at bounding box center [495, 125] width 774 height 16
type input "80"
click at [554, 40] on icon "Save" at bounding box center [875, 39] width 6 height 5
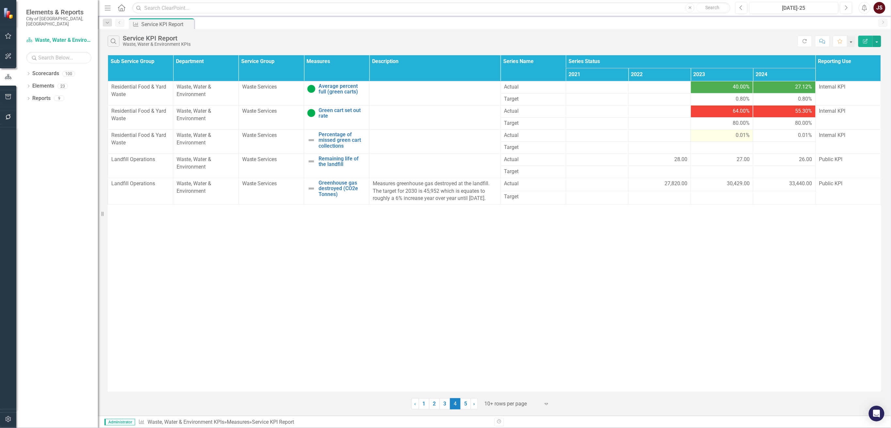
click at [554, 132] on span "0.01%" at bounding box center [743, 136] width 14 height 8
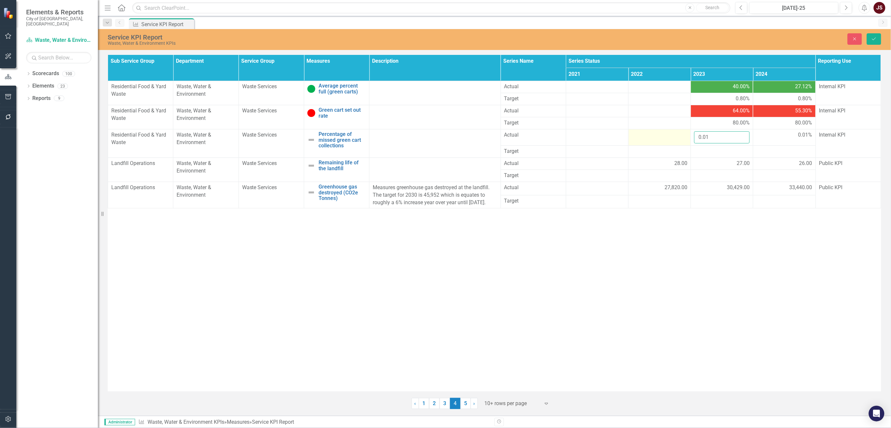
drag, startPoint x: 736, startPoint y: 136, endPoint x: 656, endPoint y: 136, distance: 80.0
click at [554, 136] on tr "Residential Food & Yard Waste Waste, Water & Environment Waste Services Percent…" at bounding box center [495, 137] width 774 height 16
type input "1"
click at [554, 133] on div "0.01%" at bounding box center [785, 135] width 56 height 8
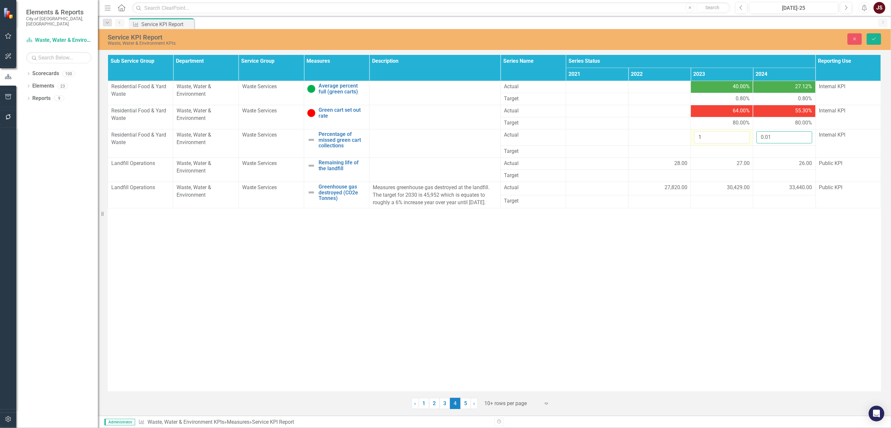
drag, startPoint x: 784, startPoint y: 136, endPoint x: 725, endPoint y: 137, distance: 59.8
click at [554, 137] on tr "Residential Food & Yard Waste Waste, Water & Environment Waste Services Percent…" at bounding box center [495, 137] width 774 height 16
type input "1"
click at [554, 37] on icon "Save" at bounding box center [875, 39] width 6 height 5
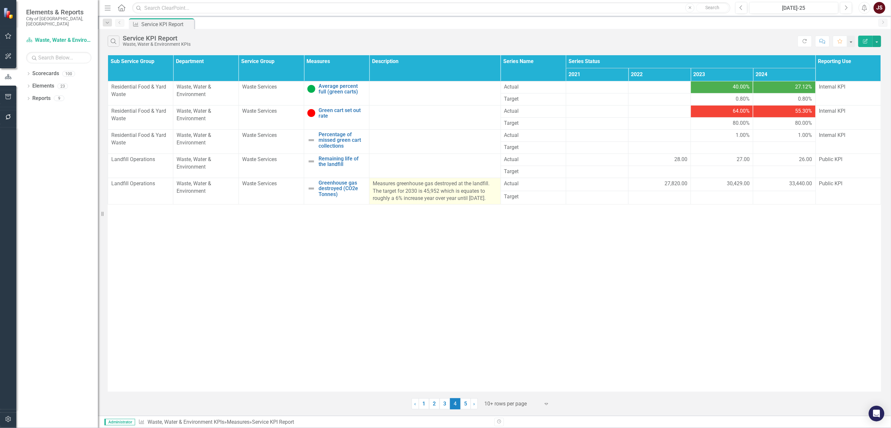
click at [430, 181] on p "Measures greenhouse gas destroyed at the landfill. The target for 2030 is 45,95…" at bounding box center [435, 191] width 124 height 23
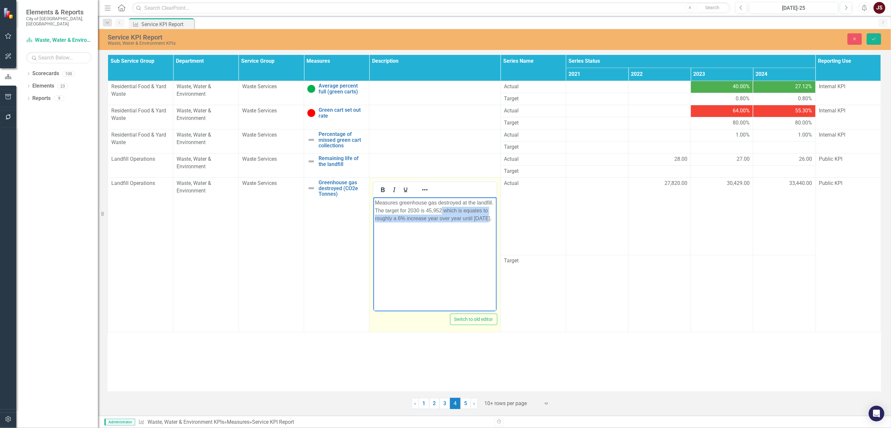
drag, startPoint x: 487, startPoint y: 219, endPoint x: 443, endPoint y: 206, distance: 46.2
click at [443, 206] on p "Measures greenhouse gas destroyed at the landfill. The target for 2030 is 45,95…" at bounding box center [435, 211] width 120 height 24
click at [554, 37] on icon "Save" at bounding box center [875, 39] width 6 height 5
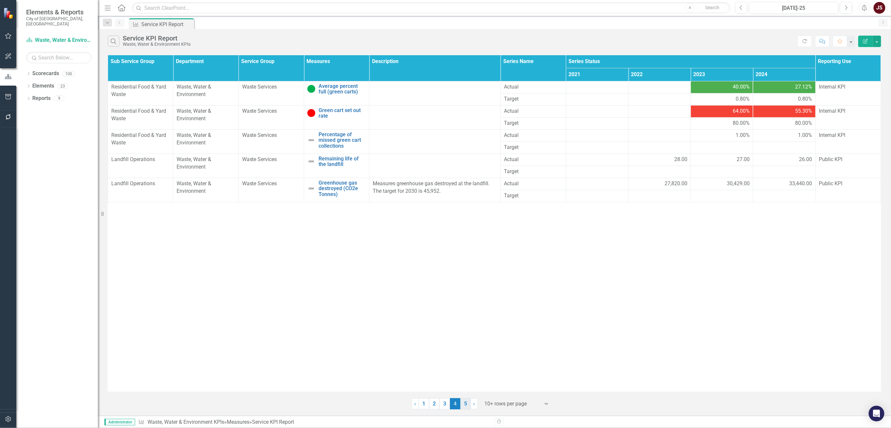
click at [467, 273] on link "5" at bounding box center [466, 403] width 10 height 11
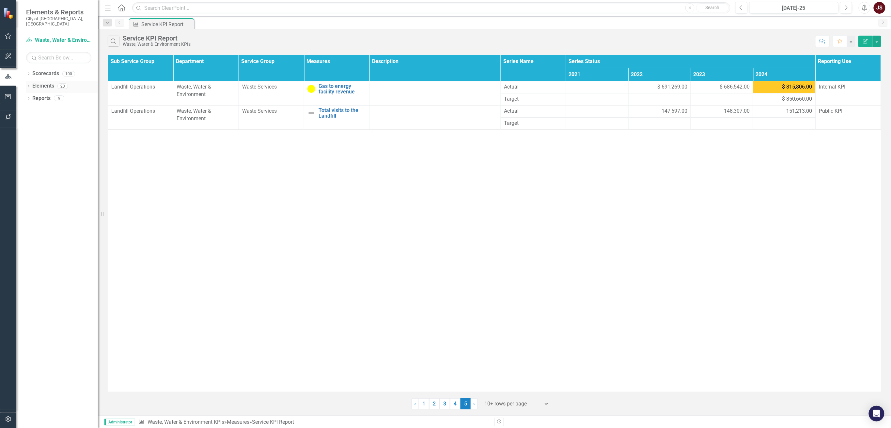
click at [28, 85] on icon "Dropdown" at bounding box center [28, 87] width 5 height 4
click at [29, 97] on icon "Dropdown" at bounding box center [31, 99] width 5 height 4
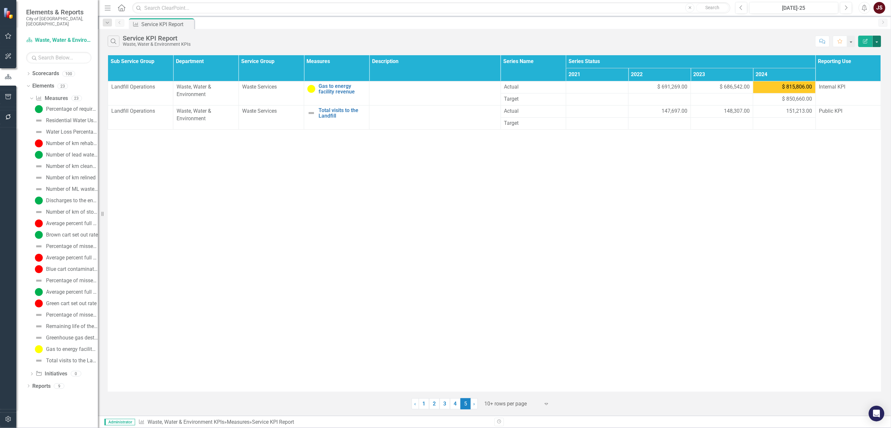
click at [554, 38] on button "button" at bounding box center [877, 41] width 8 height 11
click at [58, 95] on link "Measure Measures" at bounding box center [52, 99] width 32 height 8
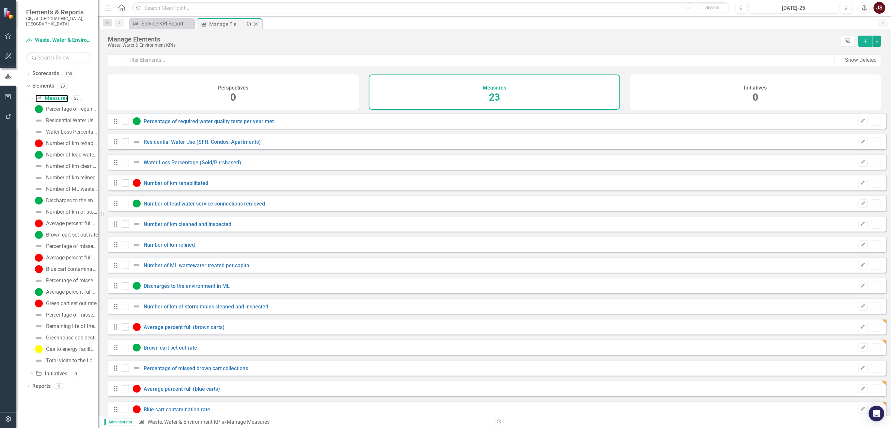
checkbox input "false"
click at [554, 40] on button "button" at bounding box center [877, 41] width 8 height 11
click at [554, 50] on link "Measure Add Measure" at bounding box center [856, 53] width 52 height 12
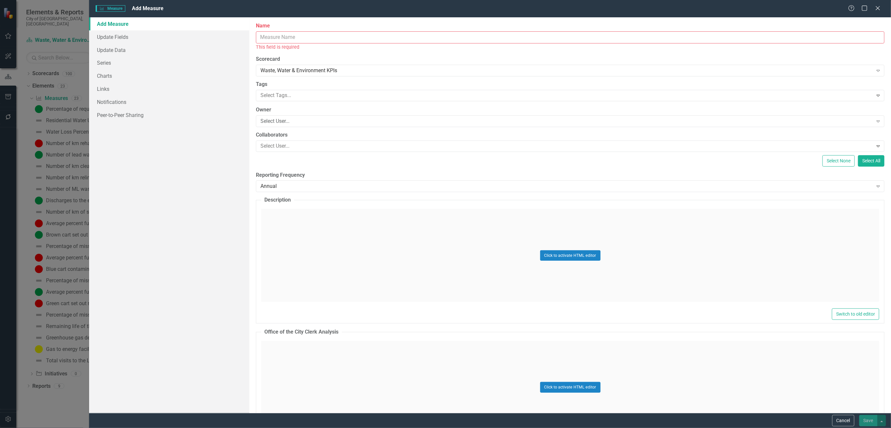
click at [324, 40] on input "Name" at bounding box center [570, 37] width 629 height 12
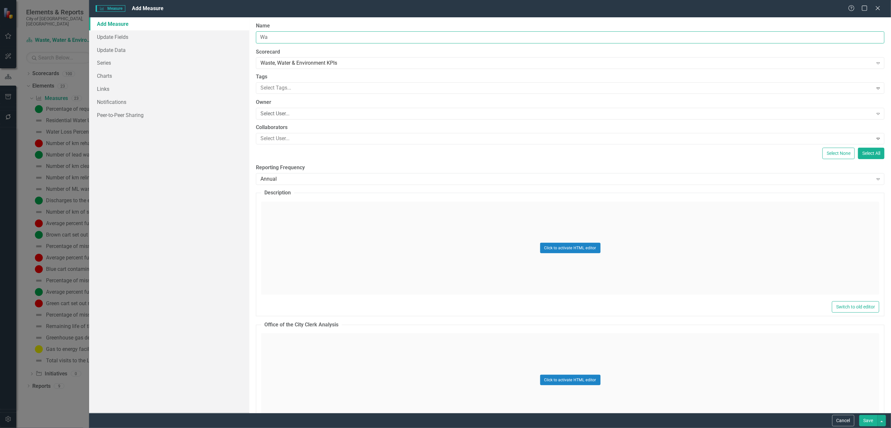
type input "W"
type input "T"
type input "Average Waste per Household"
click at [554, 273] on button "Save" at bounding box center [869, 420] width 18 height 11
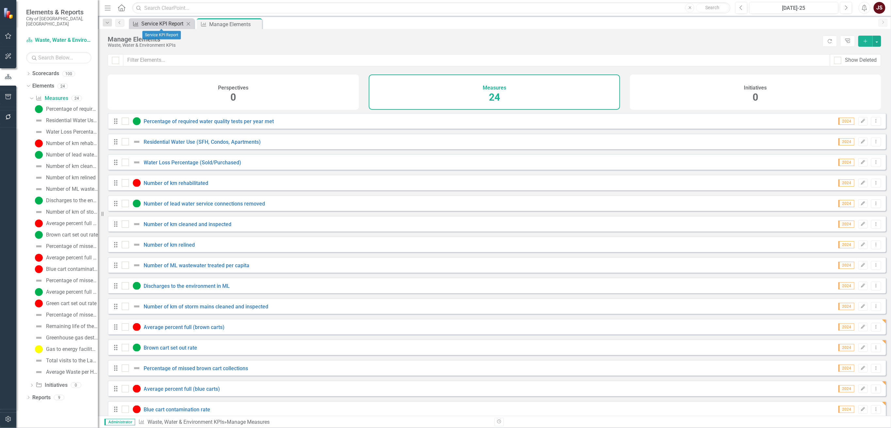
click at [159, 24] on div "Service KPI Report" at bounding box center [162, 24] width 43 height 8
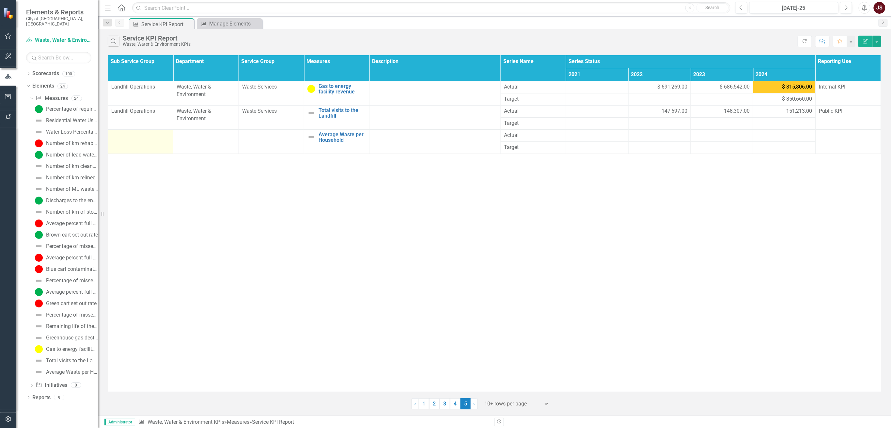
click at [148, 140] on td at bounding box center [140, 141] width 65 height 24
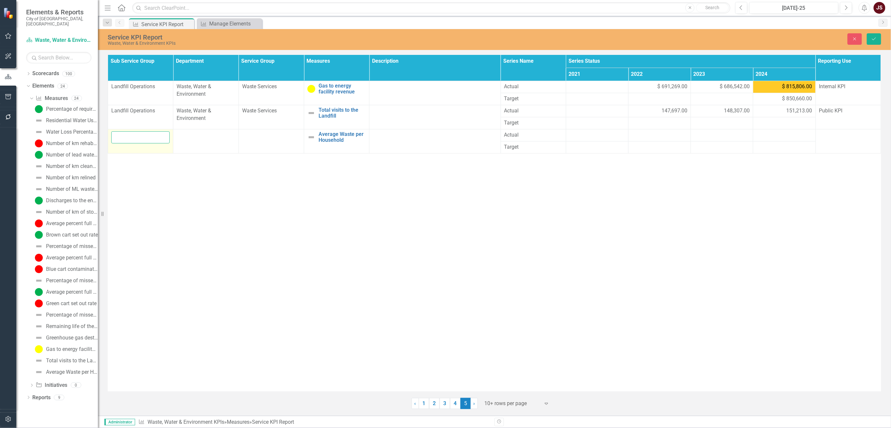
click at [139, 134] on input "text" at bounding box center [140, 137] width 58 height 12
type input "G"
click at [283, 145] on td at bounding box center [271, 141] width 65 height 24
click at [264, 138] on input "text" at bounding box center [271, 137] width 58 height 12
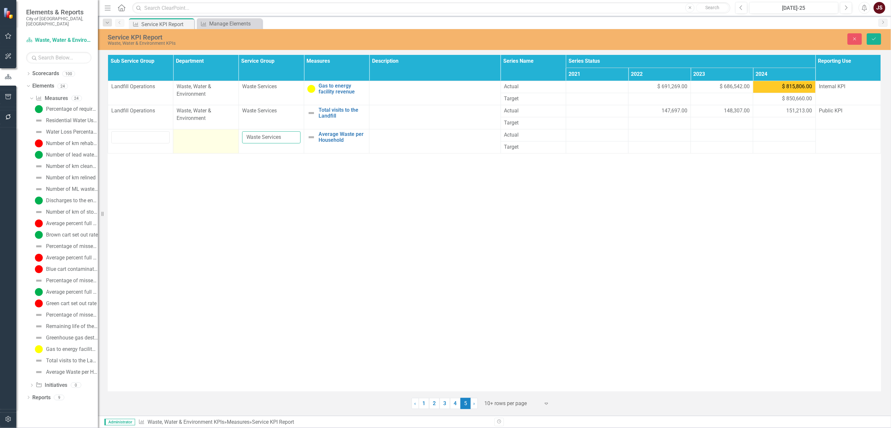
type input "Waste Services"
click at [210, 141] on td at bounding box center [205, 141] width 65 height 24
click at [202, 139] on input "text" at bounding box center [206, 137] width 58 height 12
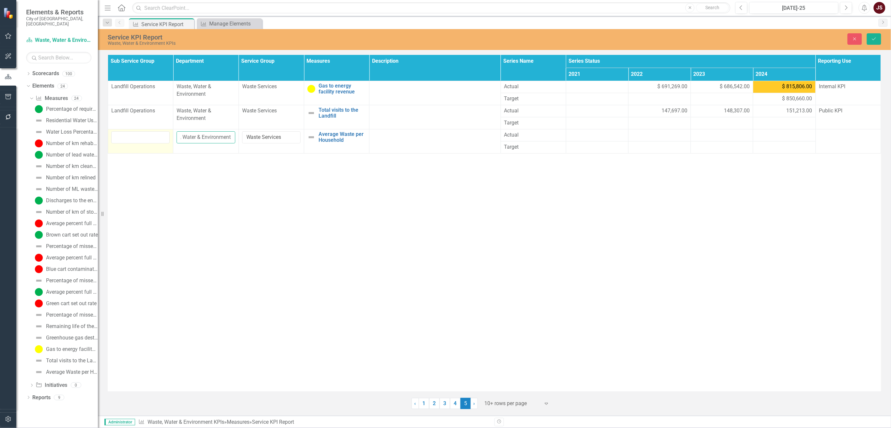
type input "Waste, Water & Environment"
click at [143, 139] on input "text" at bounding box center [140, 137] width 58 height 12
type input "Garbage"
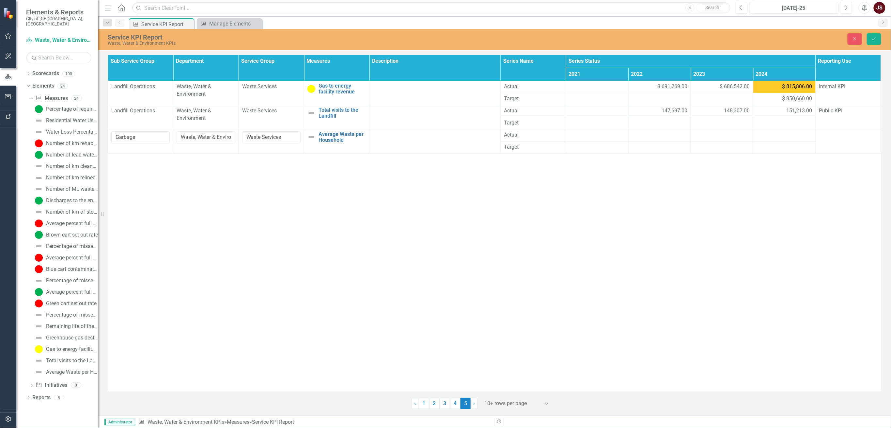
click at [231, 219] on div "Sub Service Group Department Service Group Measures Description Series Name Ser…" at bounding box center [495, 223] width 774 height 336
click at [554, 38] on icon "Save" at bounding box center [875, 39] width 6 height 5
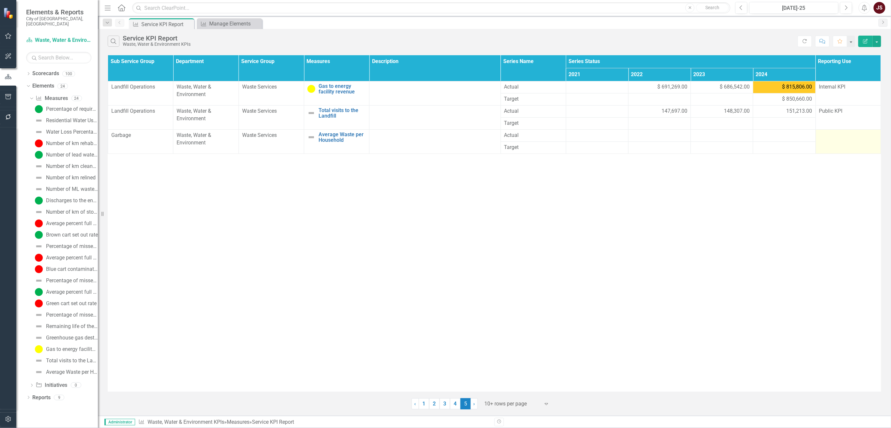
click at [554, 145] on td at bounding box center [848, 141] width 65 height 24
drag, startPoint x: 834, startPoint y: 145, endPoint x: 841, endPoint y: 150, distance: 9.2
click at [554, 145] on td at bounding box center [848, 141] width 65 height 24
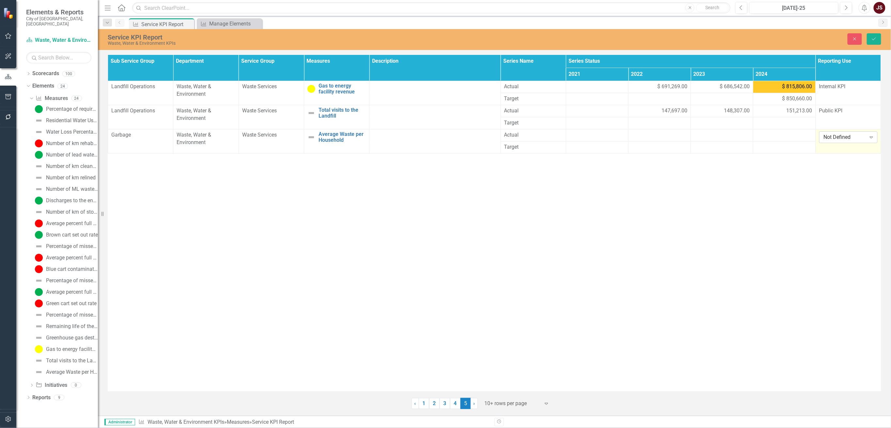
click at [554, 138] on div "Not Defined" at bounding box center [845, 138] width 42 height 8
click at [554, 161] on div "Public KPI" at bounding box center [850, 160] width 48 height 8
click at [554, 36] on button "Save" at bounding box center [874, 38] width 14 height 11
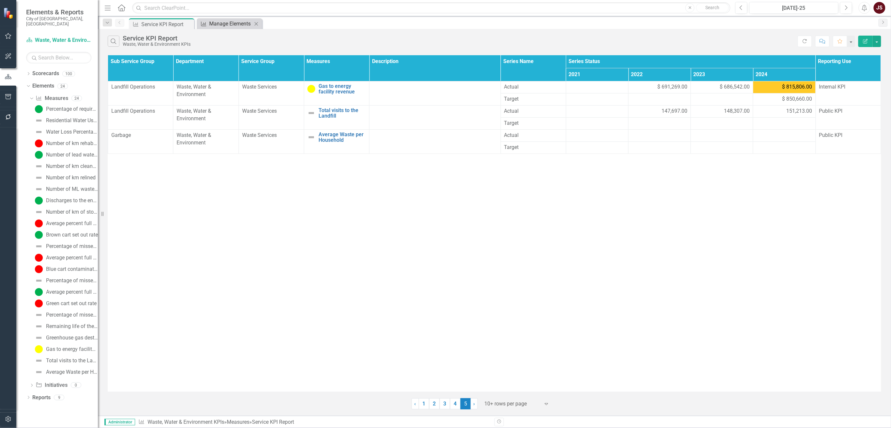
click at [234, 26] on div "Manage Elements" at bounding box center [230, 24] width 43 height 8
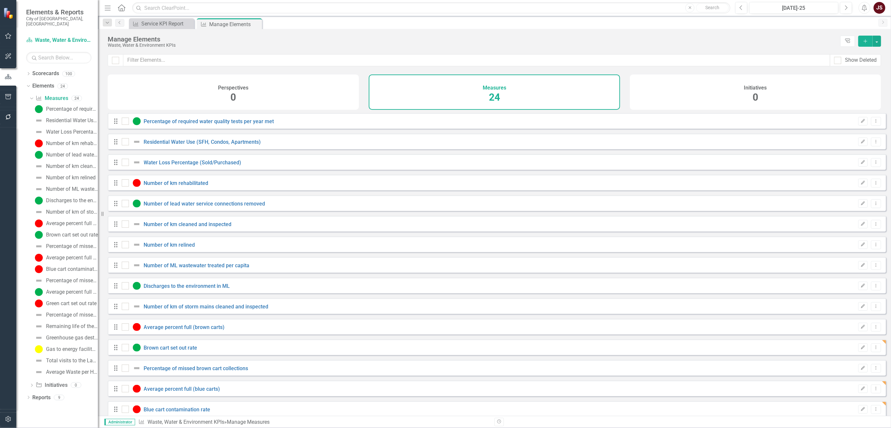
checkbox input "false"
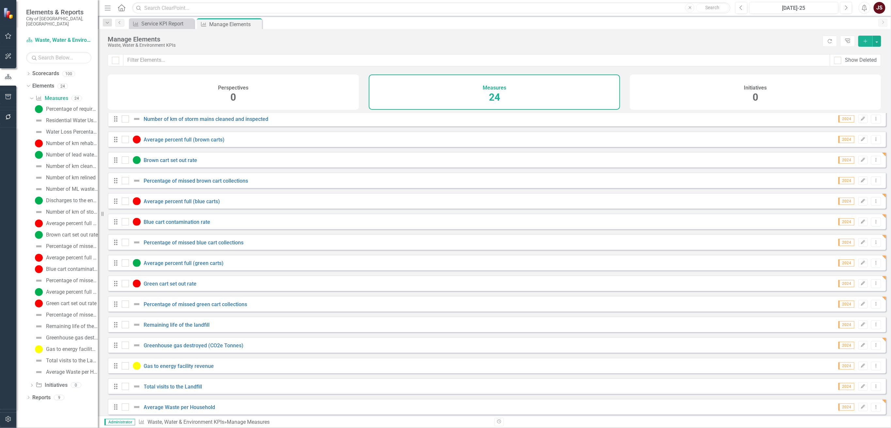
scroll to position [196, 0]
drag, startPoint x: 111, startPoint y: 403, endPoint x: 109, endPoint y: 437, distance: 34.1
click at [109, 273] on html "Elements & Reports City of [GEOGRAPHIC_DATA], SK Scorecard Waste, Water & Envir…" at bounding box center [445, 214] width 891 height 428
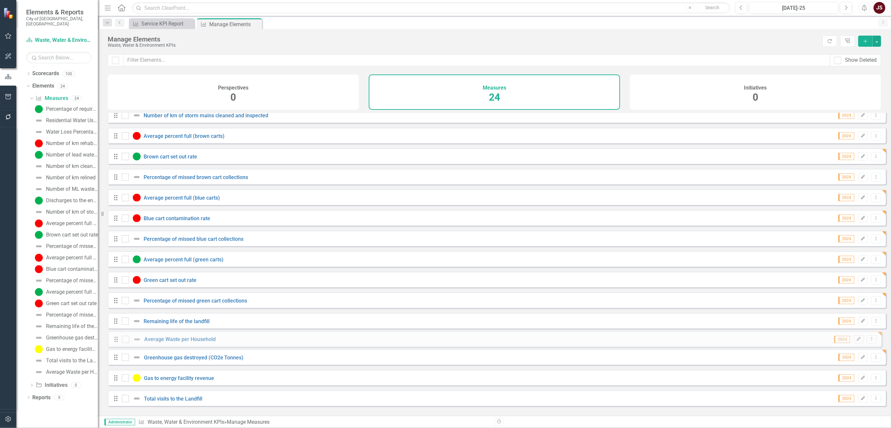
scroll to position [196, 0]
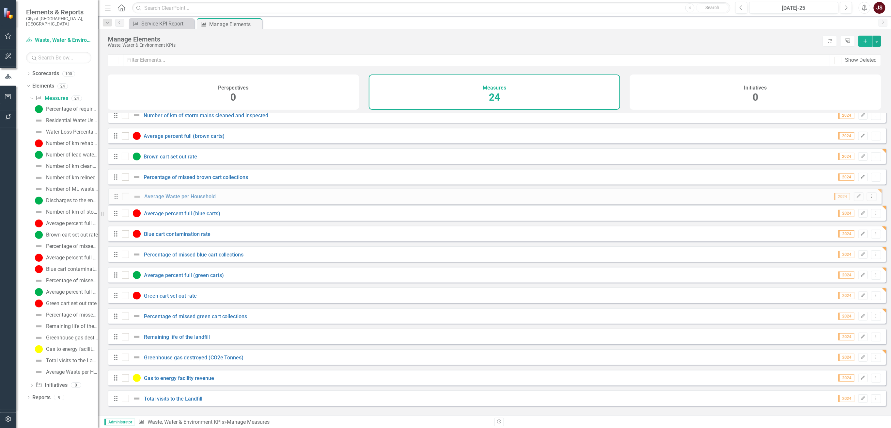
drag, startPoint x: 116, startPoint y: 404, endPoint x: 117, endPoint y: 197, distance: 207.3
click at [117, 197] on div "Drag Percentage of required water quality tests per year met 2024 Edit Dropdown…" at bounding box center [497, 166] width 779 height 489
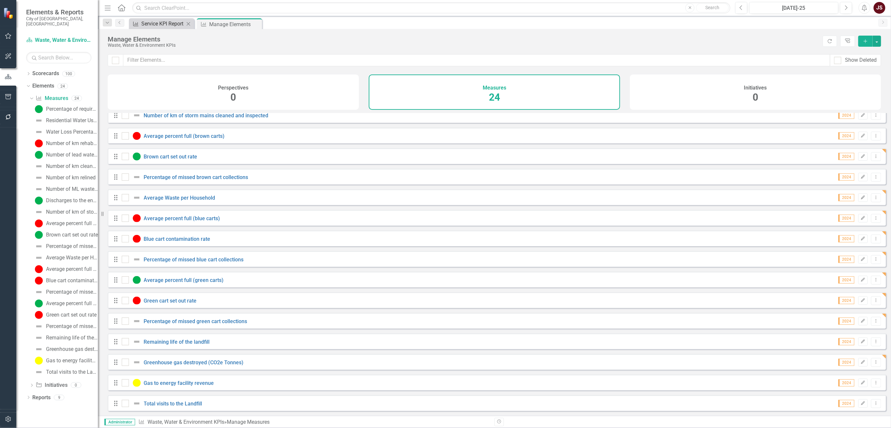
click at [165, 26] on div "Service KPI Report" at bounding box center [162, 24] width 43 height 8
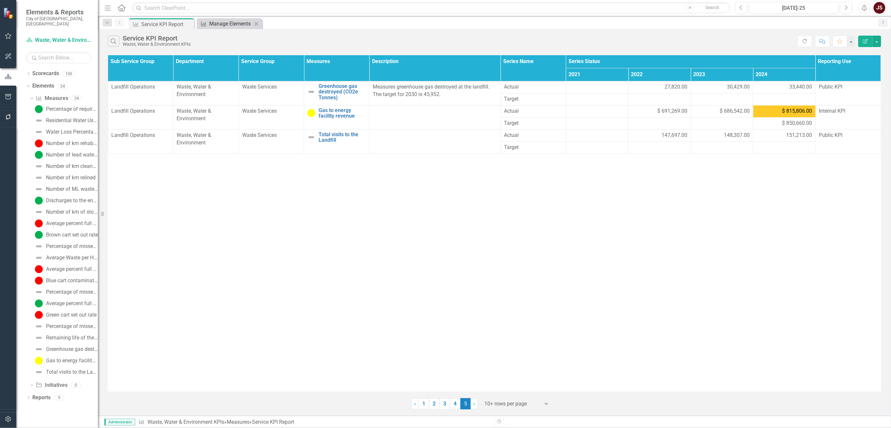
click at [226, 24] on div "Manage Elements" at bounding box center [230, 24] width 43 height 8
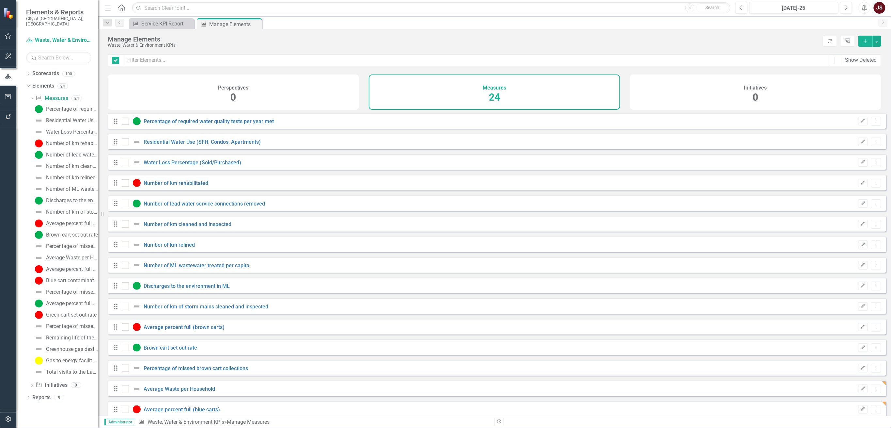
checkbox input "false"
click at [554, 37] on button "button" at bounding box center [877, 41] width 8 height 11
click at [554, 49] on link "Measure Add Measure" at bounding box center [856, 53] width 52 height 12
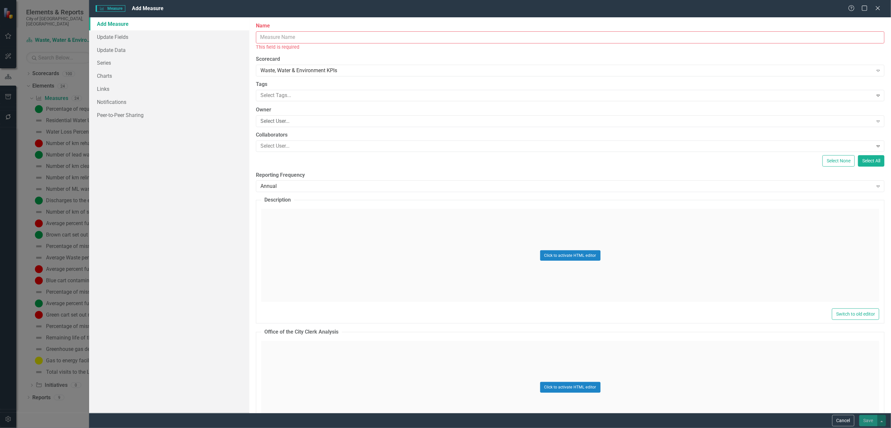
click at [374, 35] on input "Name" at bounding box center [570, 37] width 629 height 12
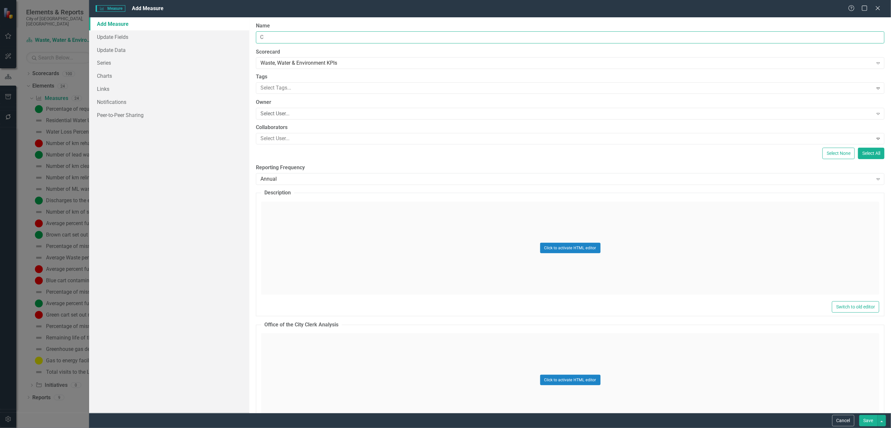
click at [423, 34] on input "C" at bounding box center [570, 37] width 629 height 12
type input "Contamination"
click at [554, 273] on button "Cancel" at bounding box center [844, 420] width 22 height 11
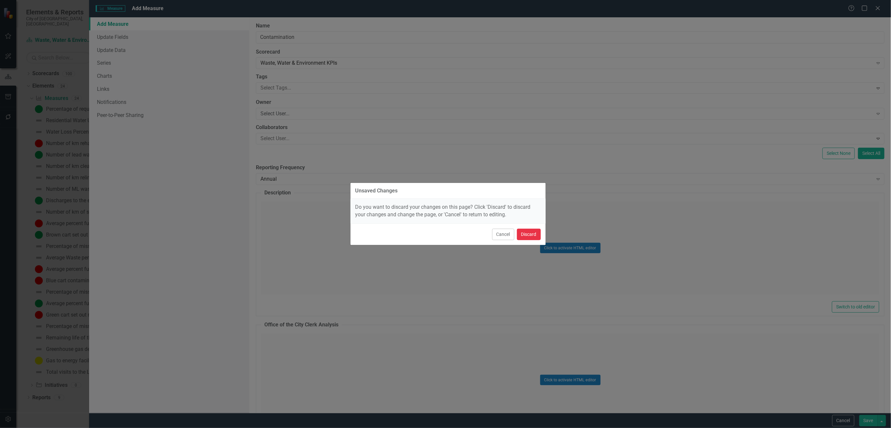
click at [524, 232] on button "Discard" at bounding box center [529, 234] width 24 height 11
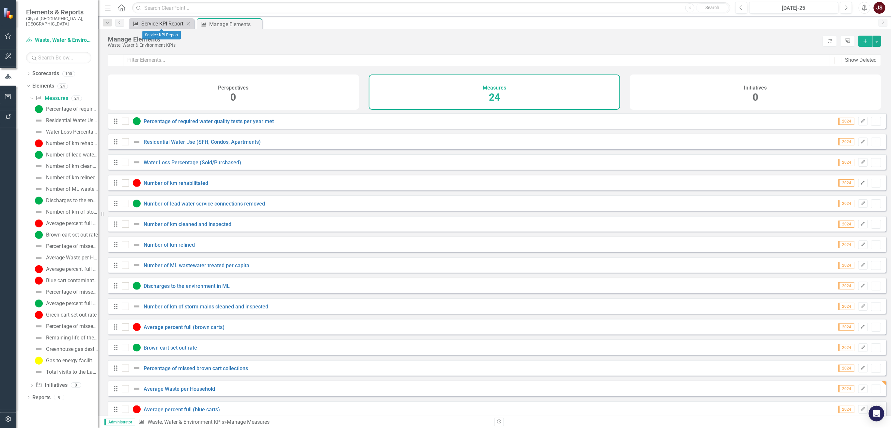
click at [169, 23] on div "Service KPI Report" at bounding box center [162, 24] width 43 height 8
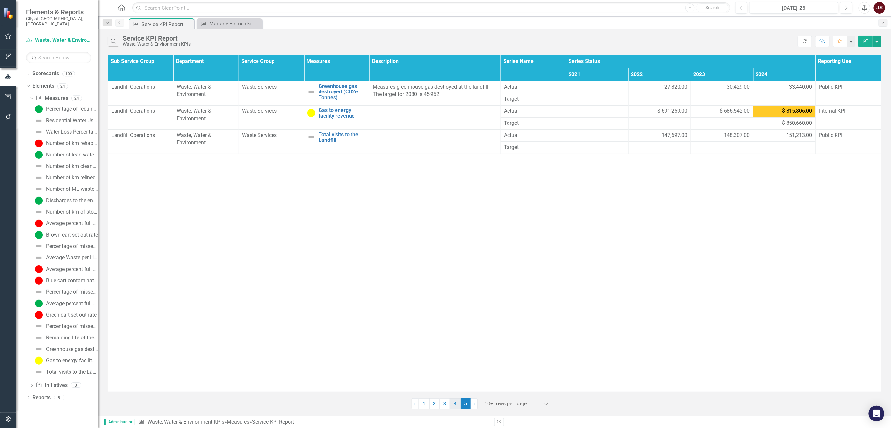
click at [454, 273] on link "4" at bounding box center [455, 403] width 10 height 11
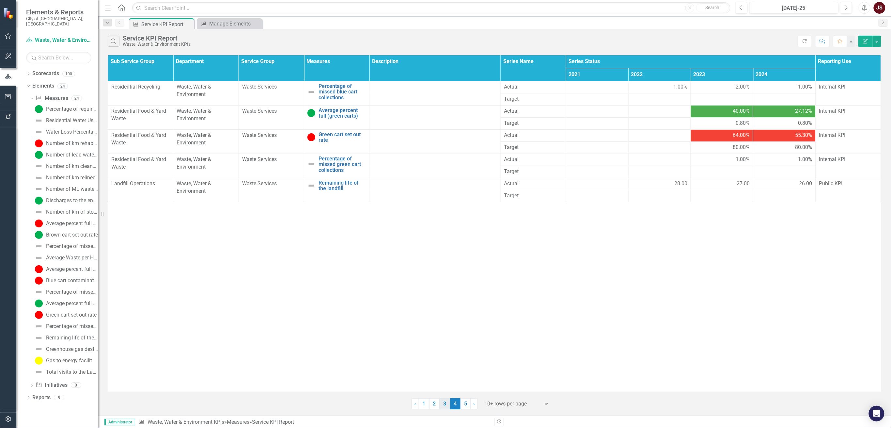
click at [448, 273] on link "3" at bounding box center [445, 403] width 10 height 11
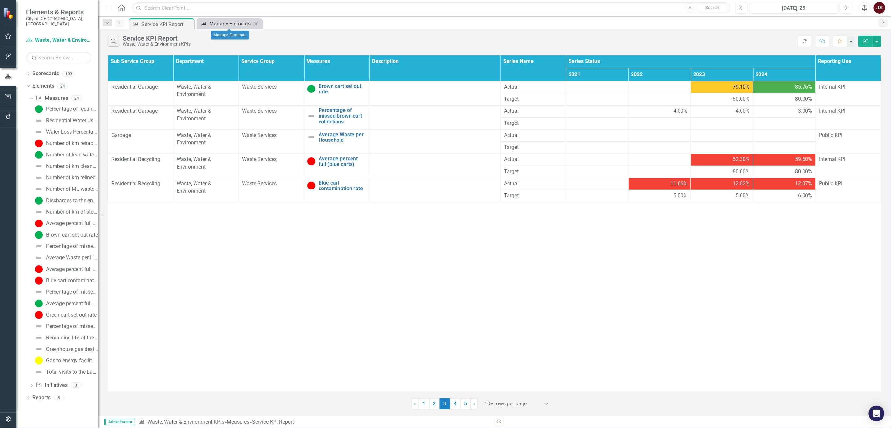
click at [221, 21] on div "Manage Elements" at bounding box center [230, 24] width 43 height 8
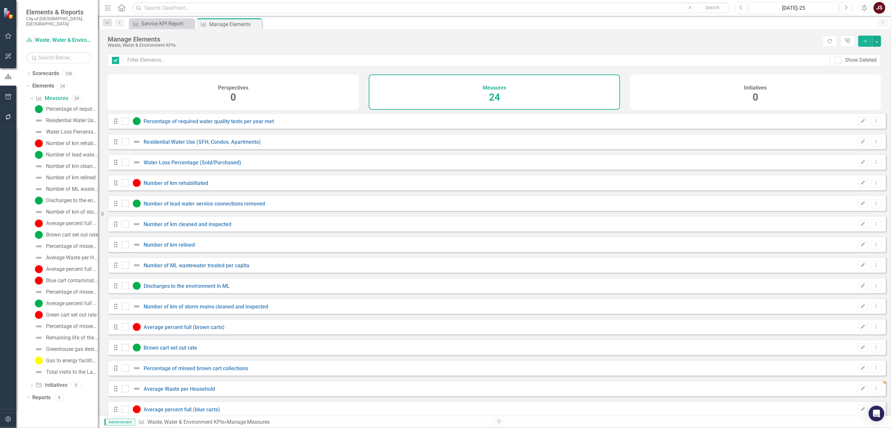
checkbox input "false"
click at [554, 41] on button "button" at bounding box center [877, 41] width 8 height 11
click at [554, 52] on link "Measure Add Measure" at bounding box center [856, 53] width 52 height 12
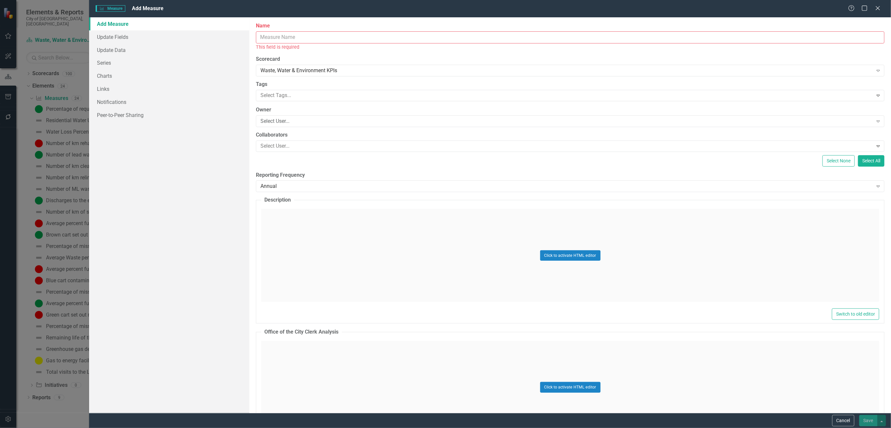
click at [386, 39] on input "Name" at bounding box center [570, 37] width 629 height 12
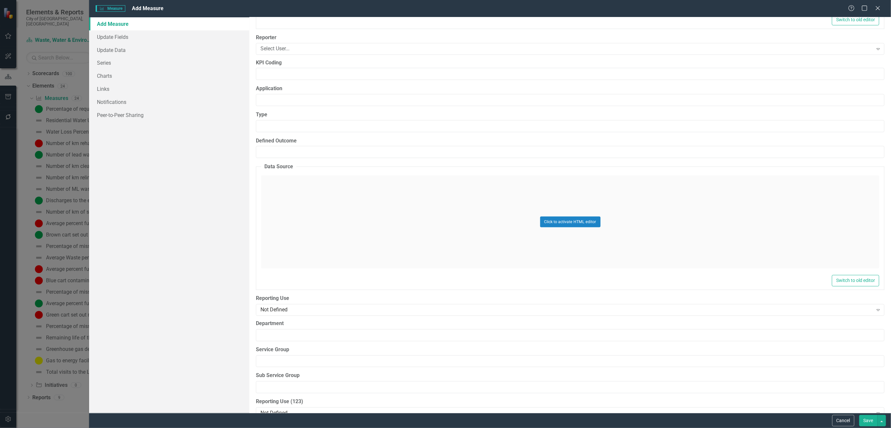
scroll to position [3149, 0]
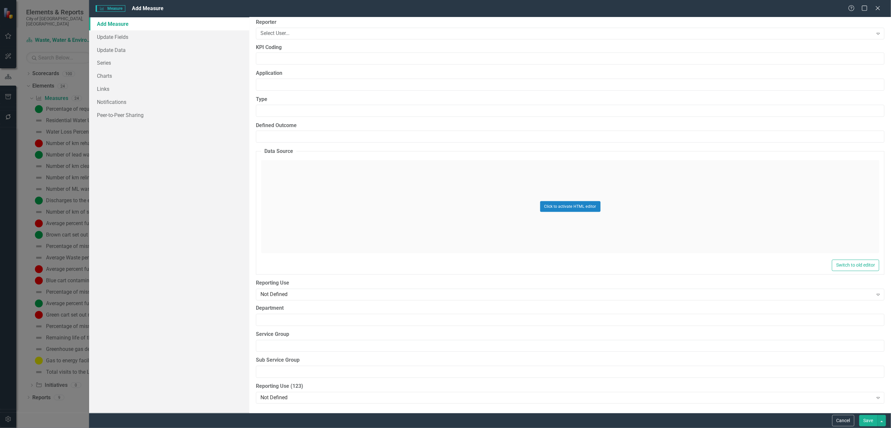
type input "Green Cart Contamination Rate"
click at [327, 273] on input "Department" at bounding box center [570, 320] width 629 height 12
type input "Waste, Water & Environment"
click at [313, 273] on input "Service Group" at bounding box center [570, 346] width 629 height 12
type input "Waste Services"
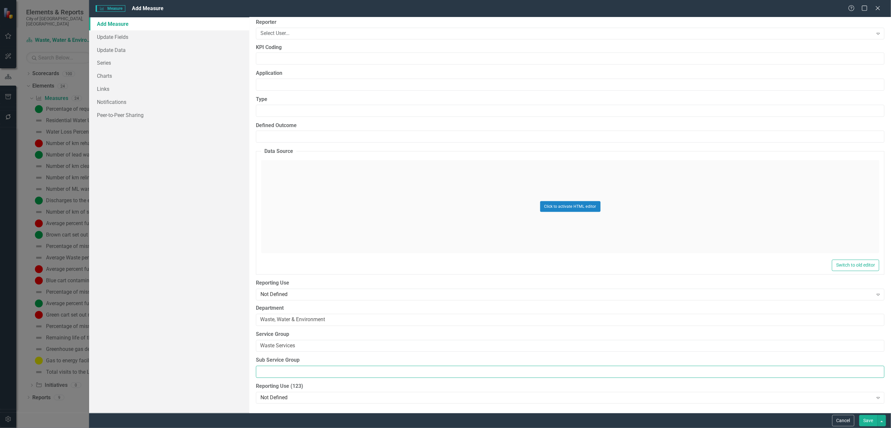
click at [319, 273] on input "Sub Service Group" at bounding box center [570, 372] width 629 height 12
type input "Residential Food & Yard Waste"
click at [554, 273] on button "Save" at bounding box center [869, 420] width 18 height 11
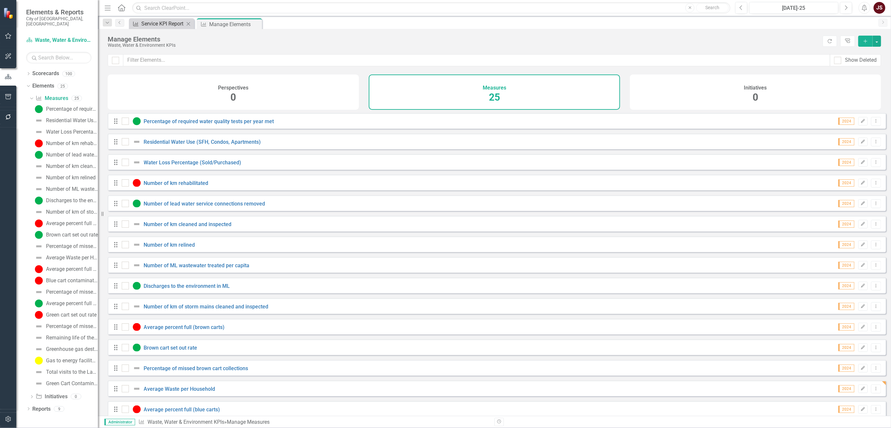
click at [163, 24] on div "Service KPI Report" at bounding box center [162, 24] width 43 height 8
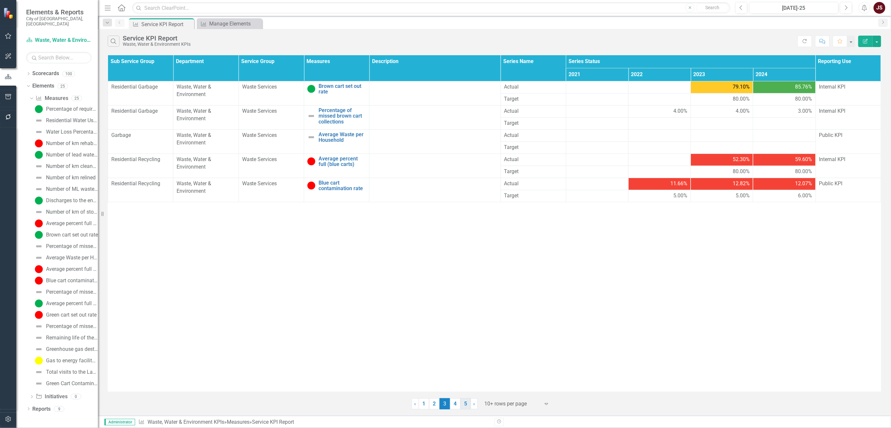
click at [463, 273] on link "5" at bounding box center [466, 403] width 10 height 11
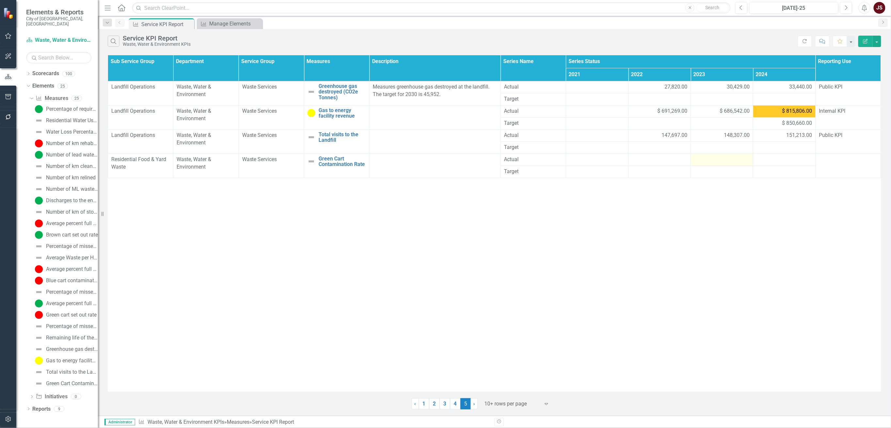
click at [554, 159] on div at bounding box center [723, 160] width 56 height 8
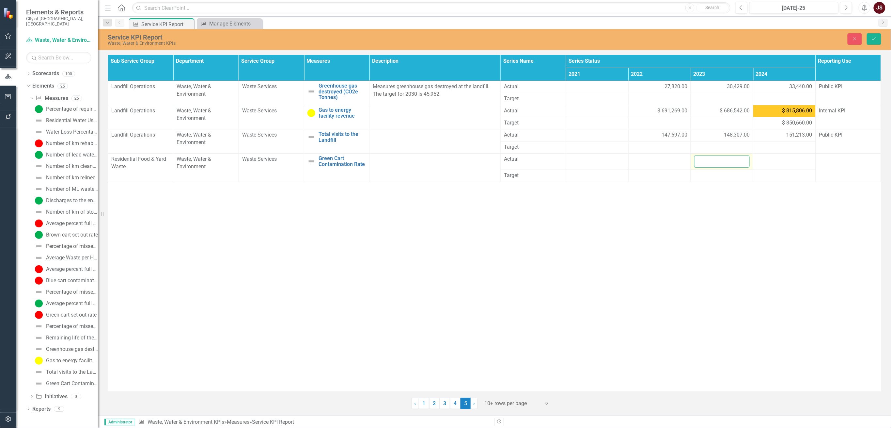
click at [554, 162] on input "number" at bounding box center [723, 161] width 56 height 12
type input "4"
click at [554, 253] on div "Sub Service Group Department Service Group Measures Description Series Name Ser…" at bounding box center [495, 223] width 774 height 336
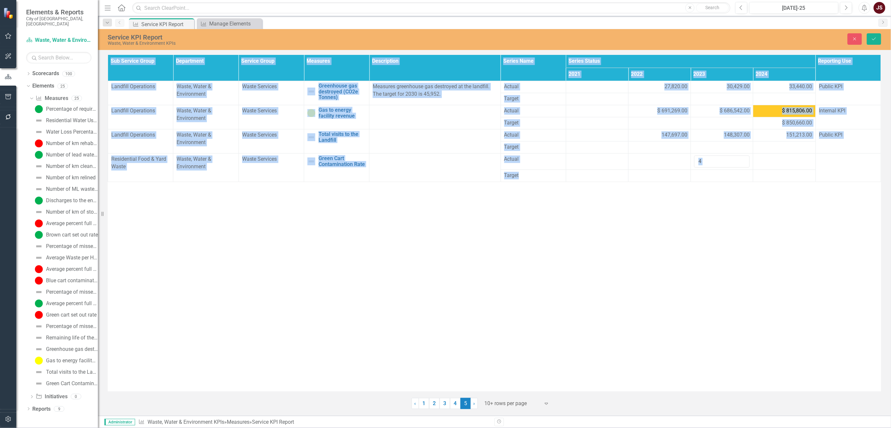
click at [554, 253] on div "Sub Service Group Department Service Group Measures Description Series Name Ser…" at bounding box center [495, 223] width 774 height 336
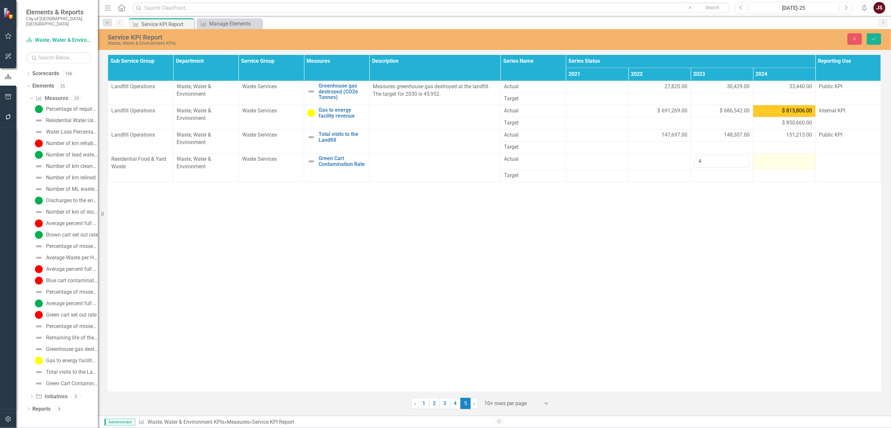
click at [554, 166] on td at bounding box center [785, 161] width 62 height 16
click at [554, 160] on input "number" at bounding box center [785, 161] width 56 height 12
type input "3.6"
click at [554, 37] on icon "Save" at bounding box center [875, 39] width 6 height 5
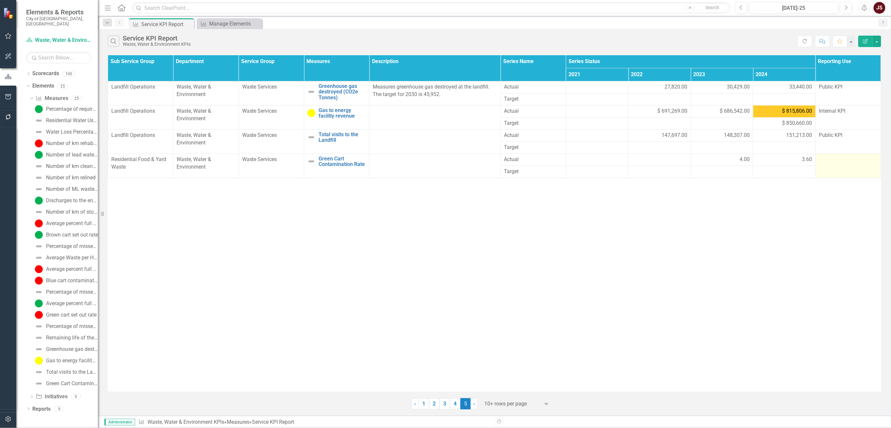
click at [554, 166] on td at bounding box center [848, 165] width 65 height 24
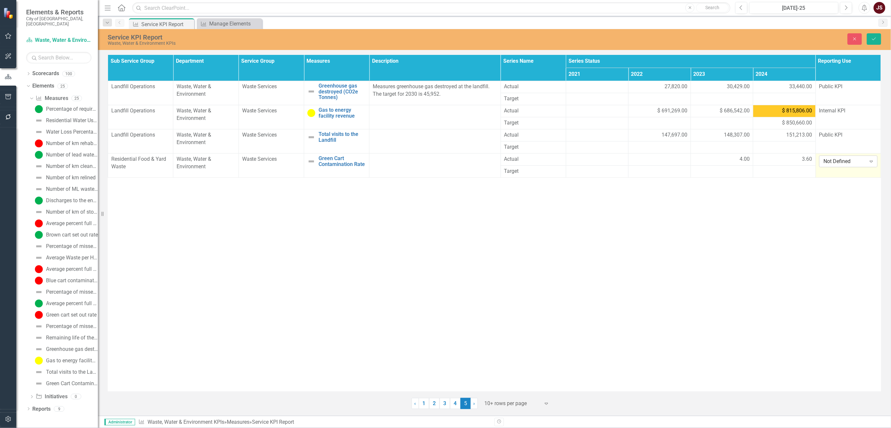
click at [554, 164] on div "Not Defined" at bounding box center [845, 162] width 42 height 8
click at [554, 181] on div "Public KPI" at bounding box center [850, 184] width 48 height 8
click at [554, 39] on icon "Save" at bounding box center [875, 39] width 6 height 5
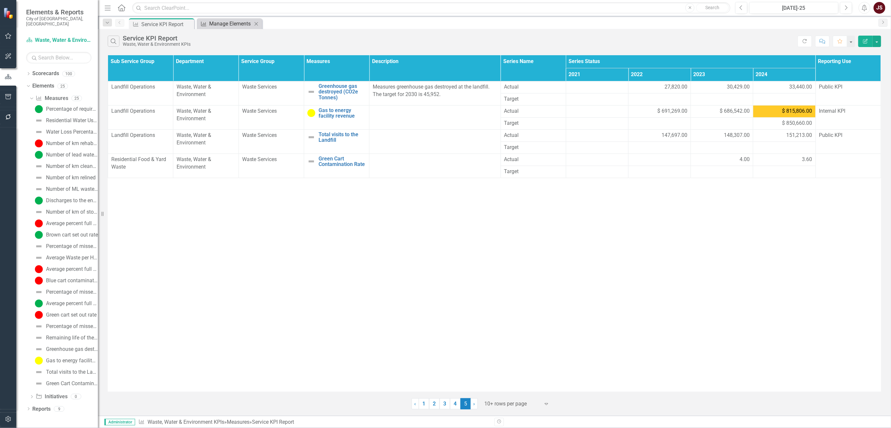
click at [220, 23] on div "Manage Elements" at bounding box center [230, 24] width 43 height 8
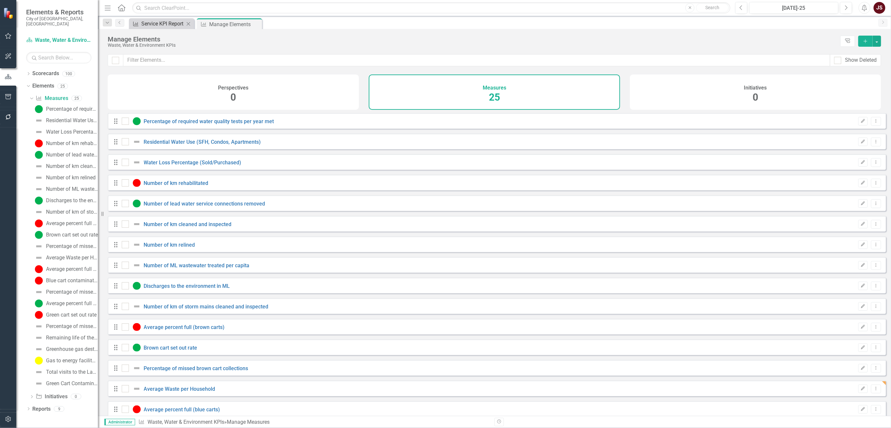
checkbox input "false"
click at [157, 24] on div "Service KPI Report" at bounding box center [162, 24] width 43 height 8
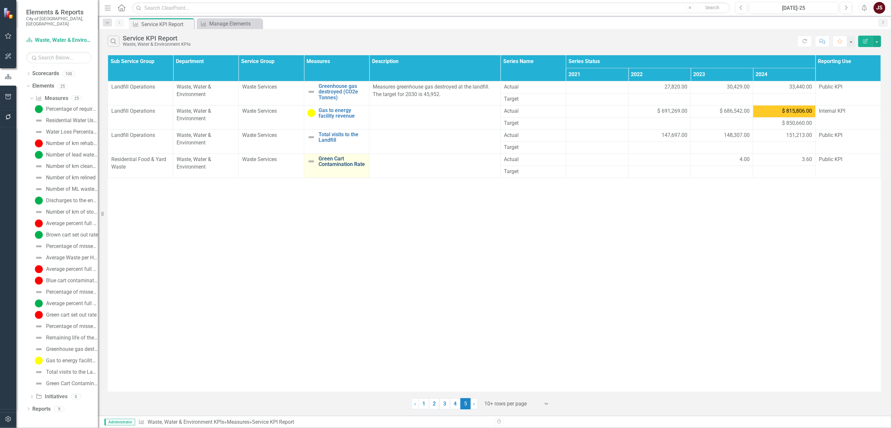
click at [333, 160] on link "Green Cart Contamination Rate" at bounding box center [342, 161] width 47 height 11
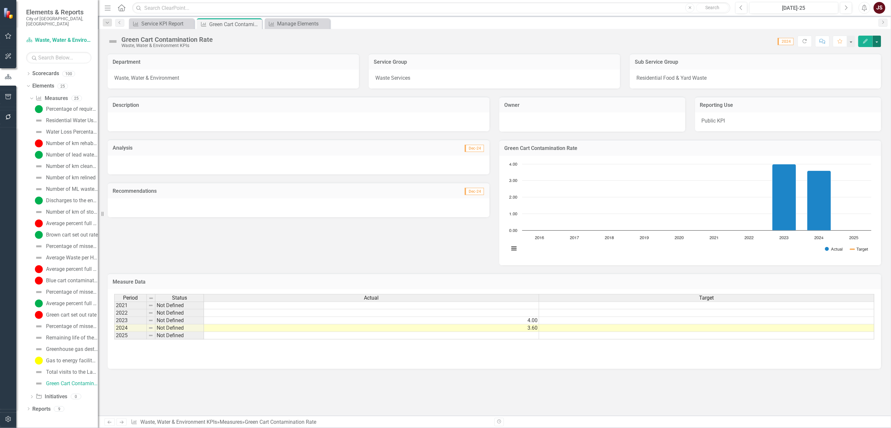
click at [554, 36] on button "button" at bounding box center [877, 41] width 8 height 11
click at [554, 52] on link "Edit Edit Measure" at bounding box center [850, 53] width 64 height 12
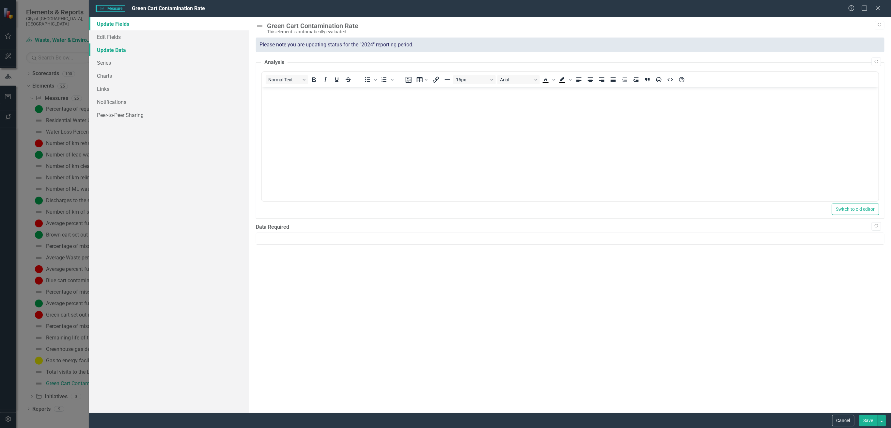
click at [110, 51] on link "Update Data" at bounding box center [169, 49] width 160 height 13
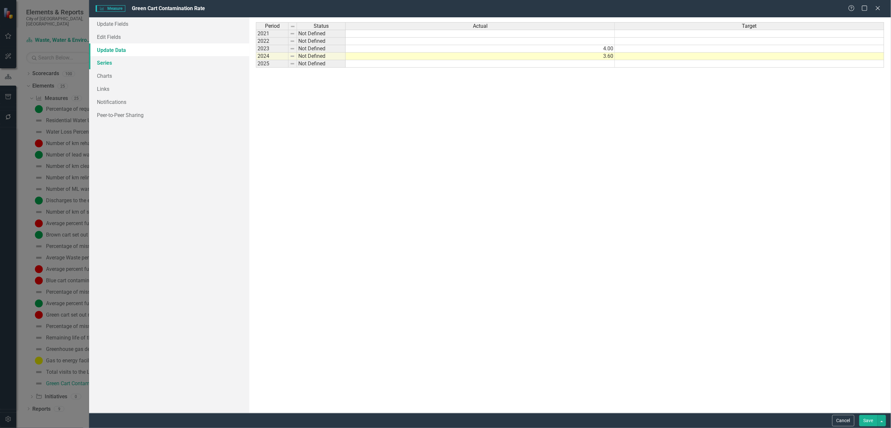
click at [107, 59] on link "Series" at bounding box center [169, 62] width 160 height 13
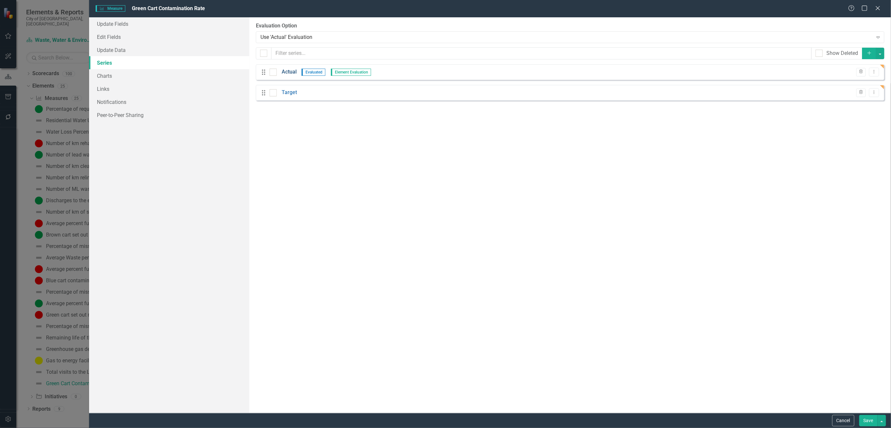
click at [290, 71] on link "Actual" at bounding box center [289, 72] width 15 height 8
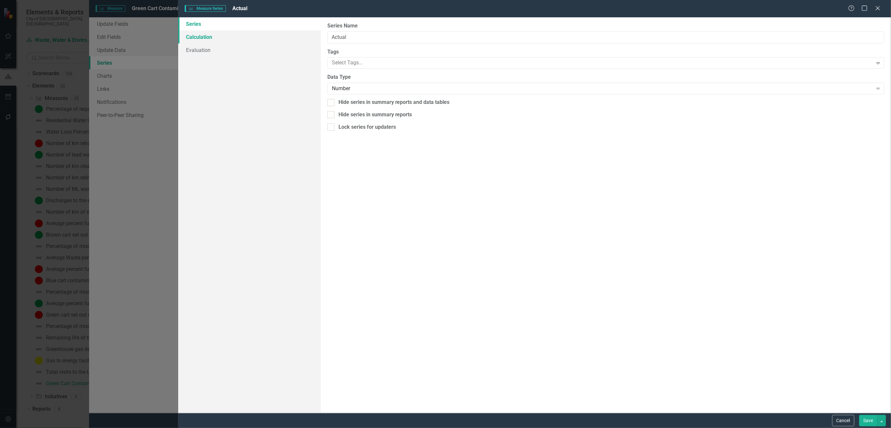
click at [201, 37] on link "Calculation" at bounding box center [249, 36] width 143 height 13
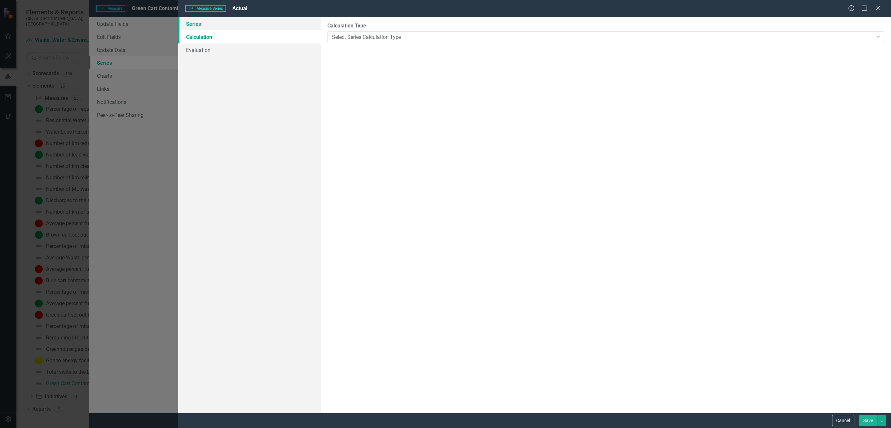
click at [204, 27] on link "Series" at bounding box center [249, 23] width 143 height 13
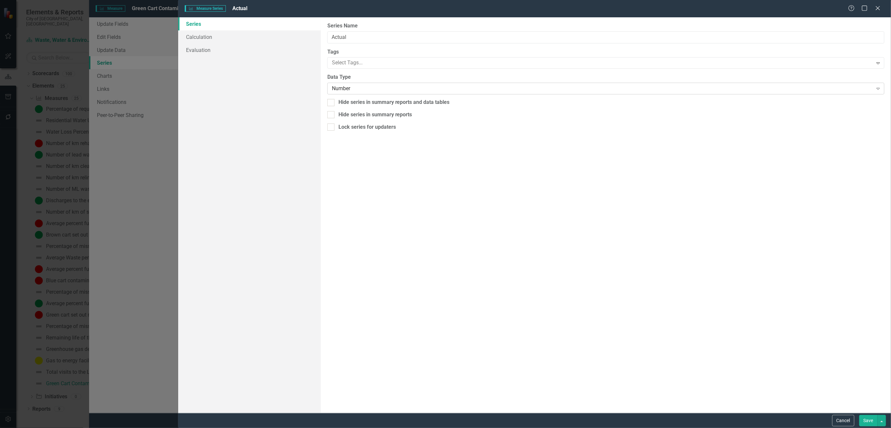
click at [440, 91] on div "Number" at bounding box center [602, 89] width 541 height 8
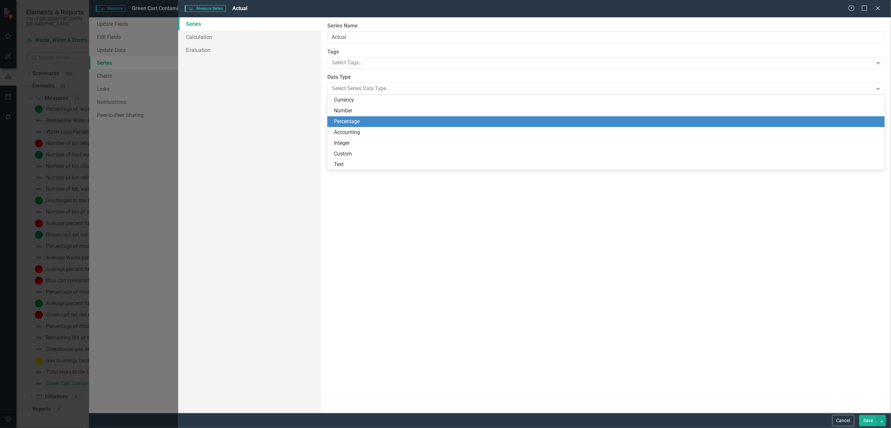
click at [385, 120] on div "Percentage" at bounding box center [607, 122] width 547 height 8
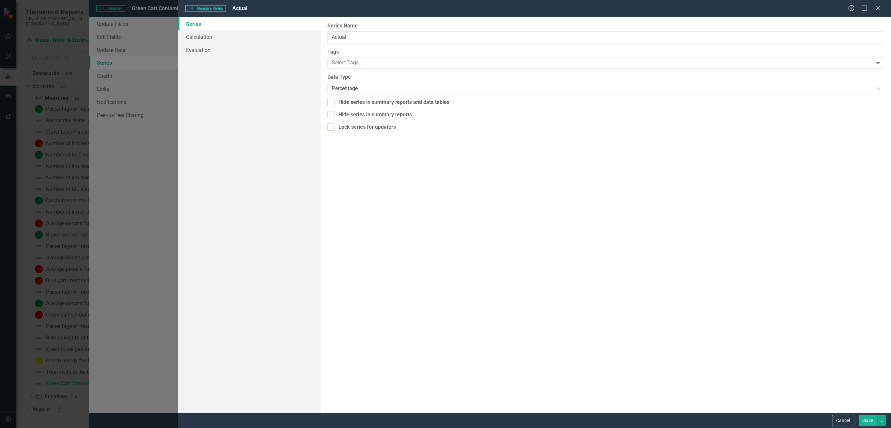
click at [554, 273] on button "Save" at bounding box center [869, 420] width 18 height 11
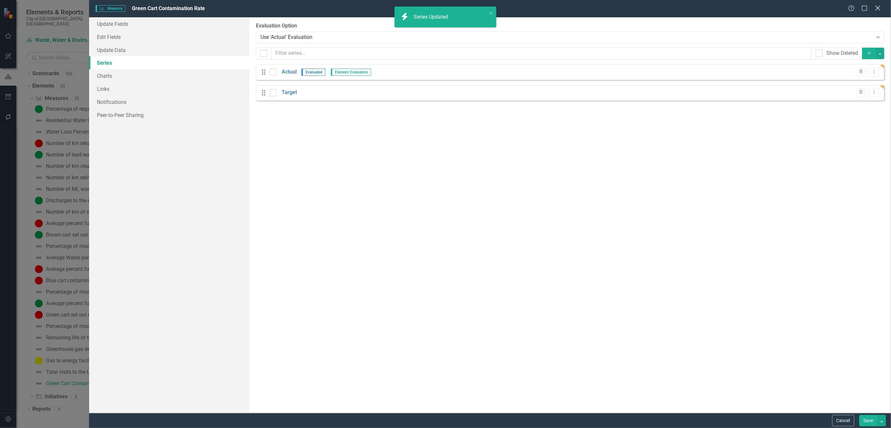
click at [554, 8] on icon "Close" at bounding box center [878, 8] width 8 height 6
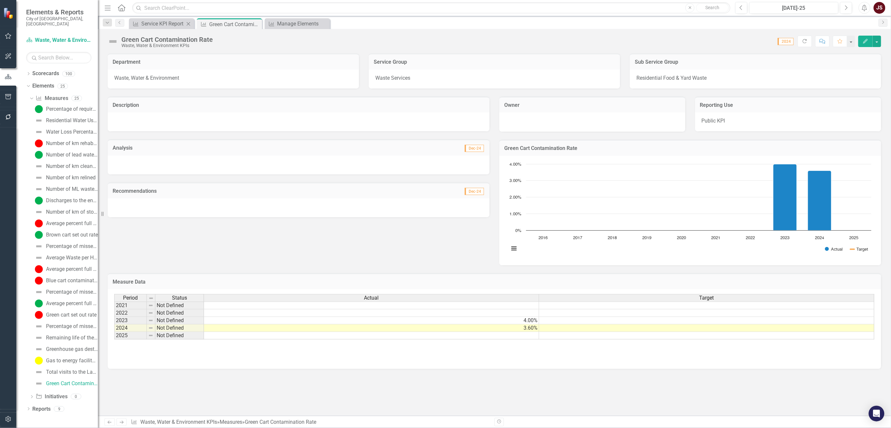
click at [166, 19] on div "Measure Service KPI Report Close" at bounding box center [161, 23] width 65 height 11
click at [165, 21] on div "Service KPI Report" at bounding box center [162, 24] width 43 height 8
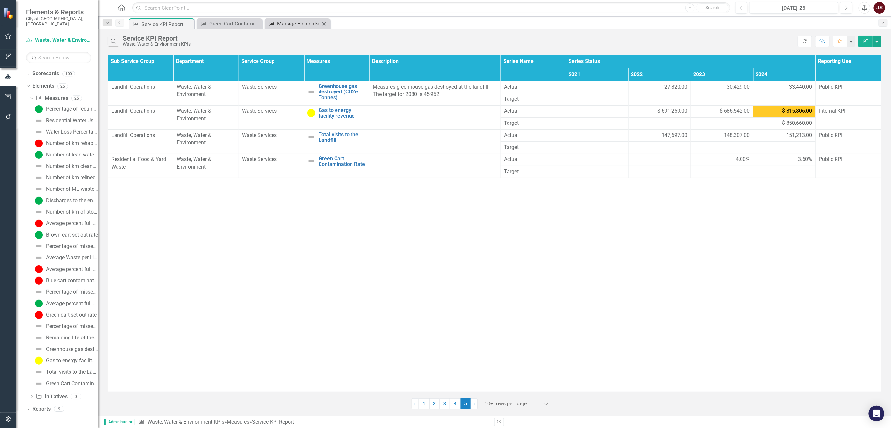
click at [293, 24] on div "Manage Elements" at bounding box center [298, 24] width 43 height 8
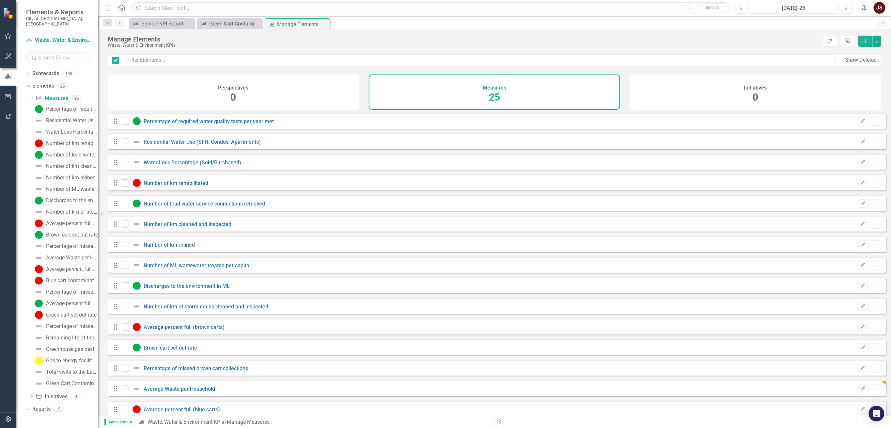
checkbox input "false"
click at [554, 41] on button "button" at bounding box center [877, 41] width 8 height 11
click at [554, 50] on link "Measure Add Measure" at bounding box center [856, 53] width 52 height 12
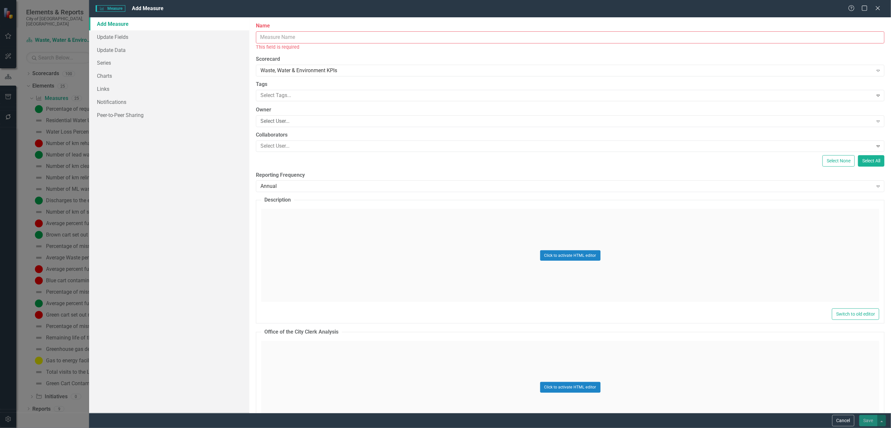
click at [338, 40] on input "Name" at bounding box center [570, 37] width 629 height 12
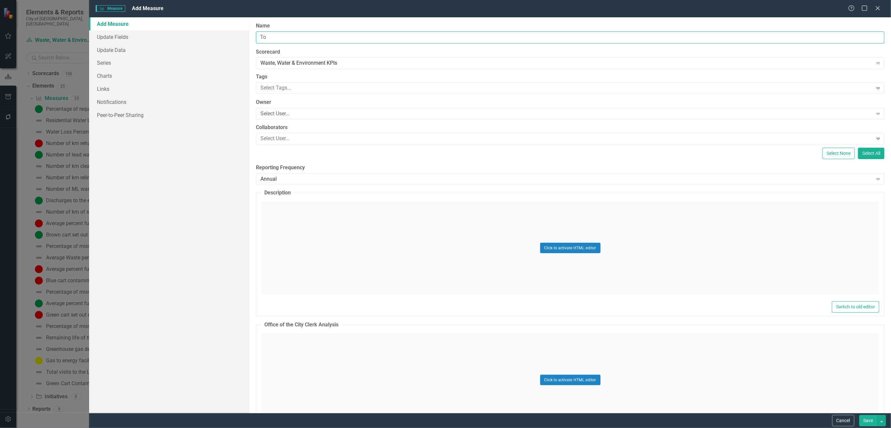
type input "T"
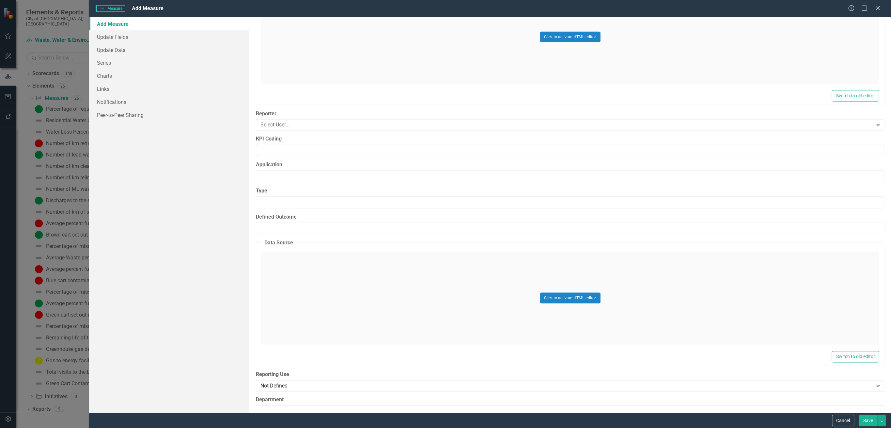
scroll to position [3149, 0]
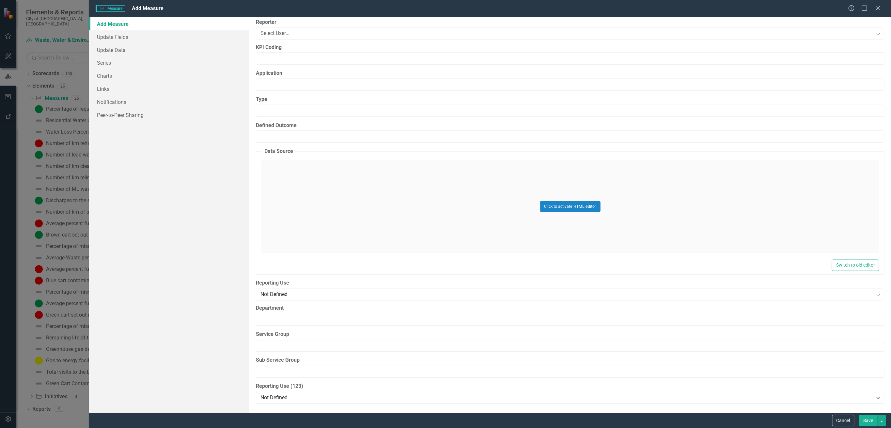
type input "Residential Waste Diversion"
click at [345, 273] on input "Department" at bounding box center [570, 320] width 629 height 12
type input "Waste, Water & Environment"
click at [322, 273] on input "Service Group" at bounding box center [570, 346] width 629 height 12
type input "Waste Services"
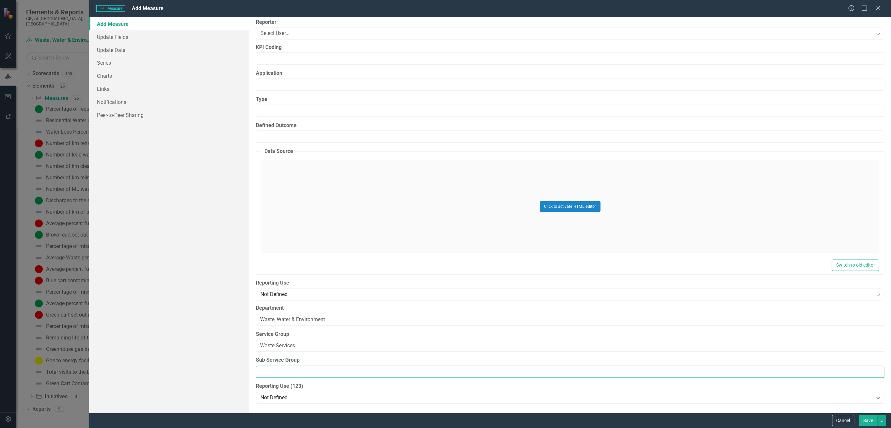
click at [310, 273] on input "Sub Service Group" at bounding box center [570, 372] width 629 height 12
type input "Residential Garbage"
click at [554, 273] on button "Save" at bounding box center [869, 420] width 18 height 11
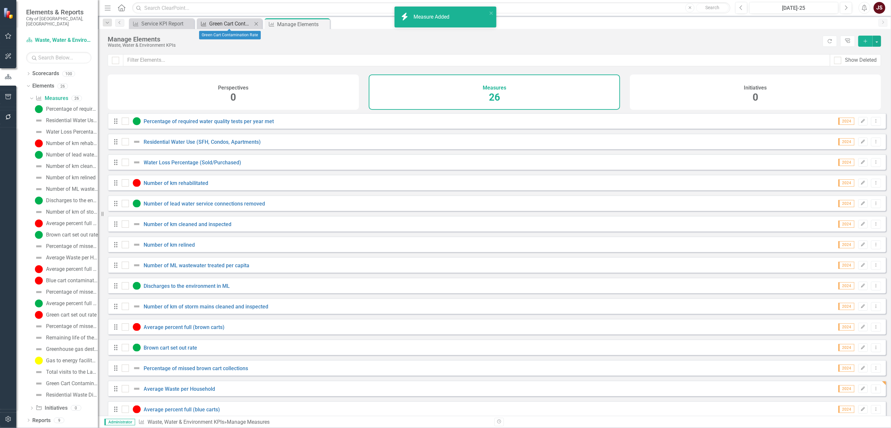
click at [223, 23] on div "Green Cart Contamination Rate" at bounding box center [230, 24] width 43 height 8
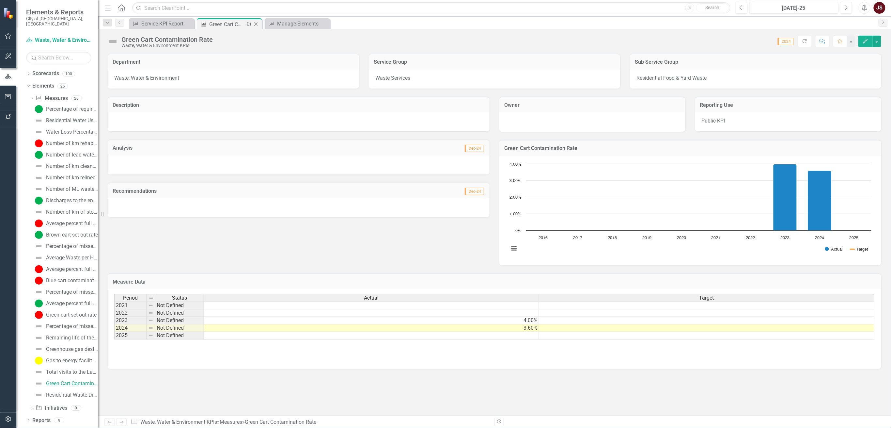
click at [255, 22] on icon "Close" at bounding box center [256, 24] width 7 height 5
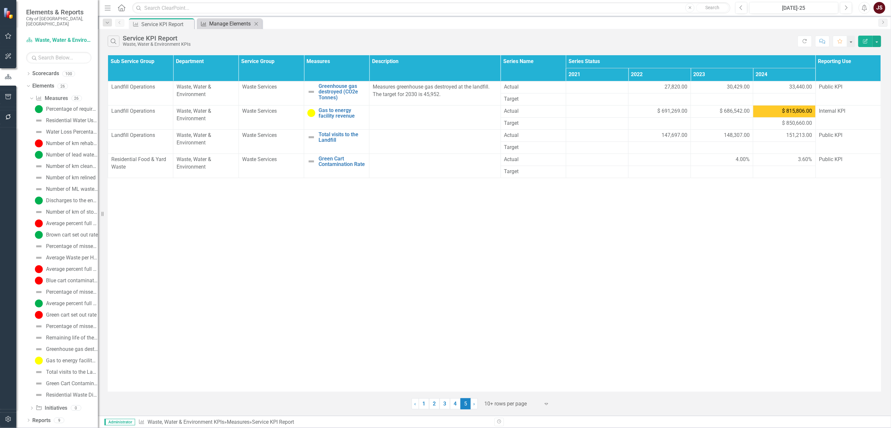
click at [232, 26] on div "Manage Elements" at bounding box center [230, 24] width 43 height 8
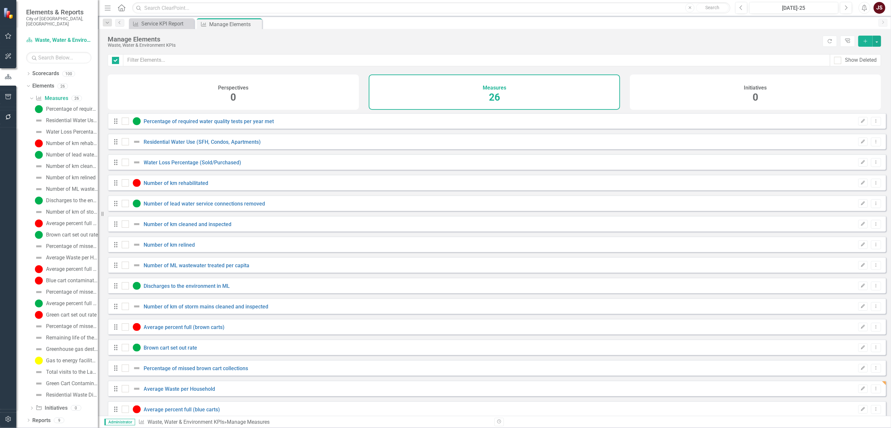
checkbox input "false"
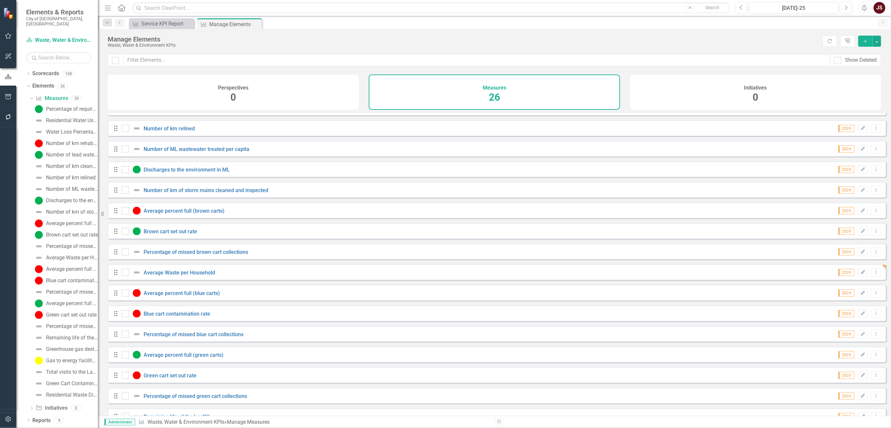
scroll to position [237, 0]
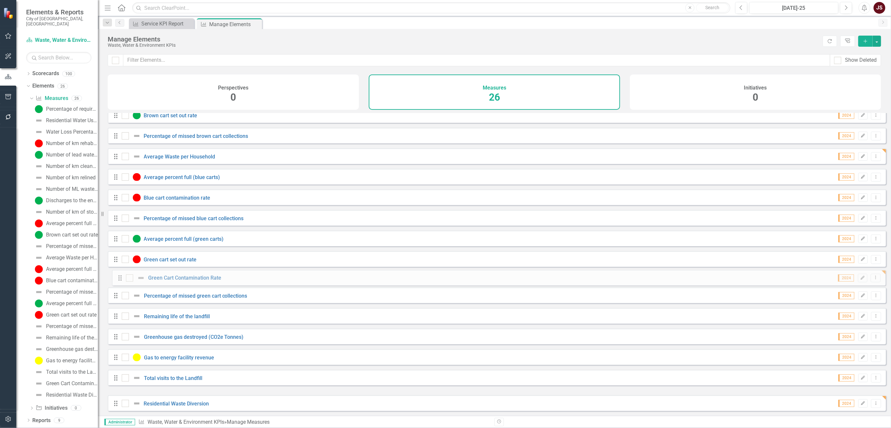
drag, startPoint x: 116, startPoint y: 384, endPoint x: 120, endPoint y: 279, distance: 105.2
click at [120, 273] on div "Drag Percentage of required water quality tests per year met 2024 Edit Dropdown…" at bounding box center [497, 146] width 779 height 530
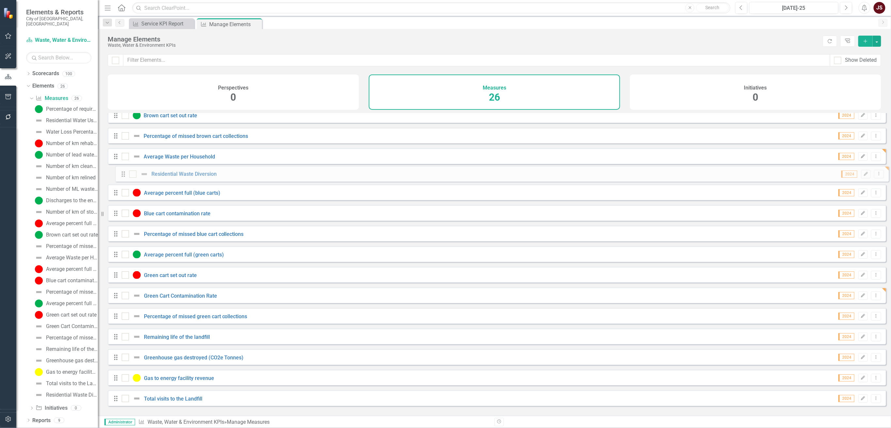
drag, startPoint x: 113, startPoint y: 402, endPoint x: 118, endPoint y: 172, distance: 230.3
click at [118, 172] on div "Drag Percentage of required water quality tests per year met 2024 Edit Dropdown…" at bounding box center [497, 146] width 779 height 530
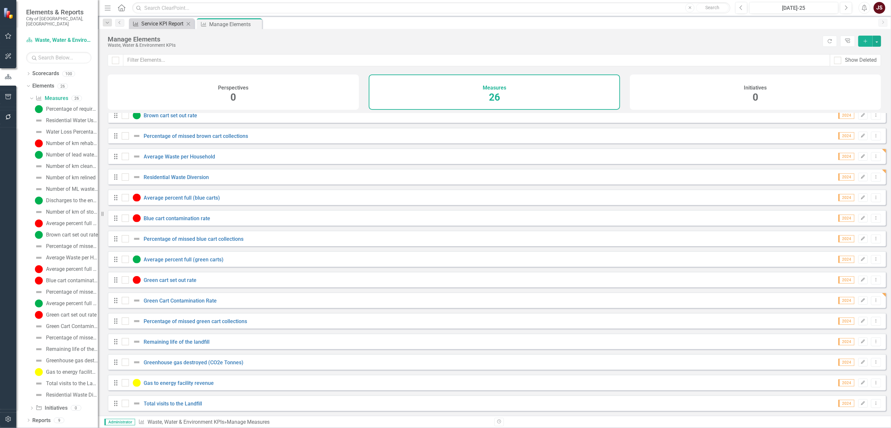
click at [168, 21] on div "Service KPI Report" at bounding box center [162, 24] width 43 height 8
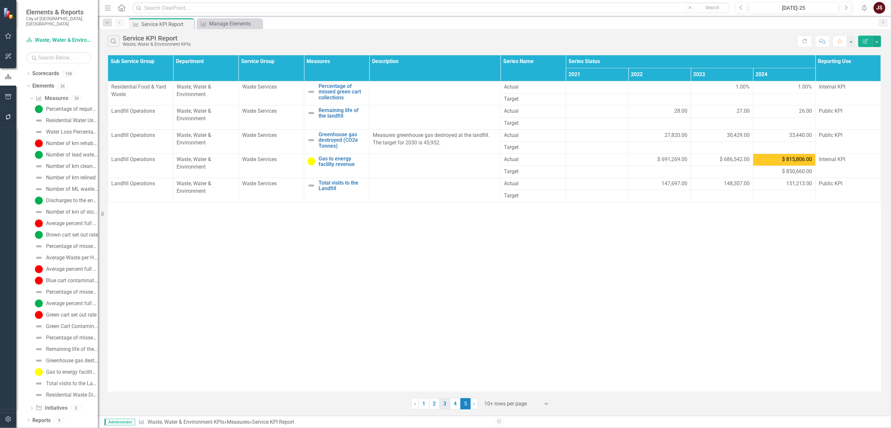
click at [442, 273] on link "3" at bounding box center [445, 403] width 10 height 11
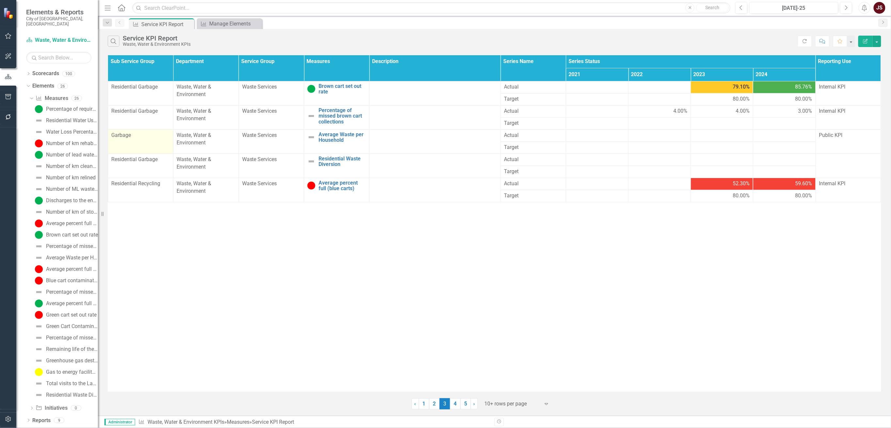
click at [113, 138] on span "Garbage" at bounding box center [121, 135] width 20 height 6
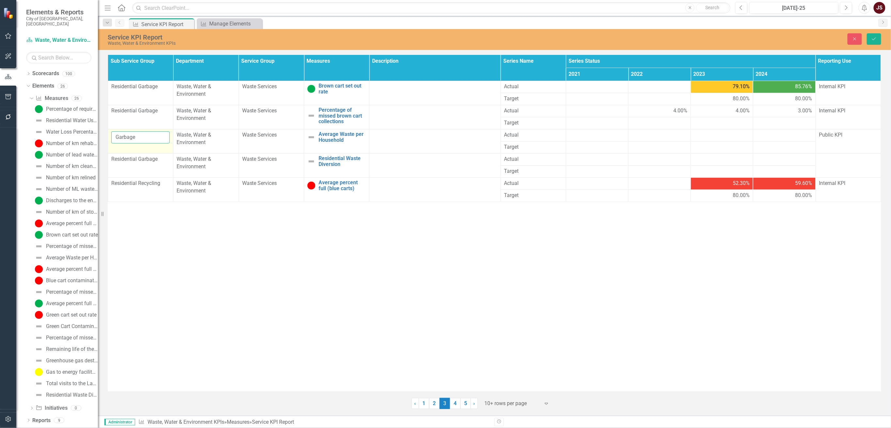
click at [114, 138] on input "Garbage" at bounding box center [140, 137] width 58 height 12
type input "Residential Garbage"
click at [554, 40] on button "Save" at bounding box center [874, 38] width 14 height 11
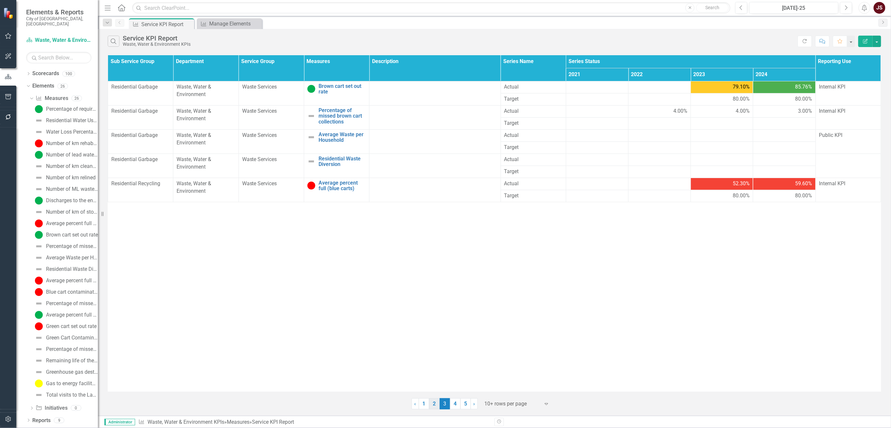
click at [435, 273] on link "2" at bounding box center [434, 403] width 10 height 11
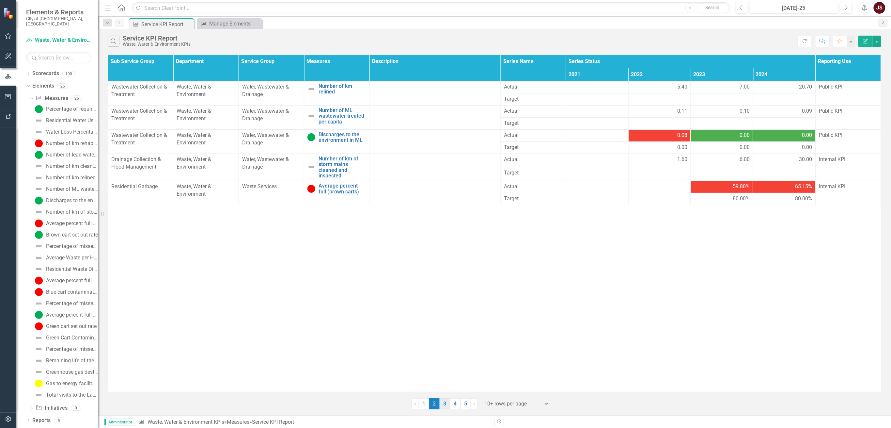
click at [449, 273] on link "3" at bounding box center [445, 403] width 10 height 11
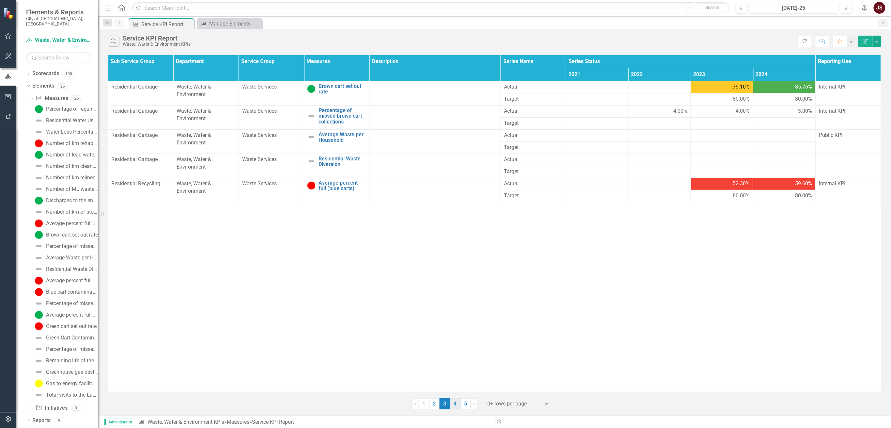
click at [454, 273] on link "4" at bounding box center [455, 403] width 10 height 11
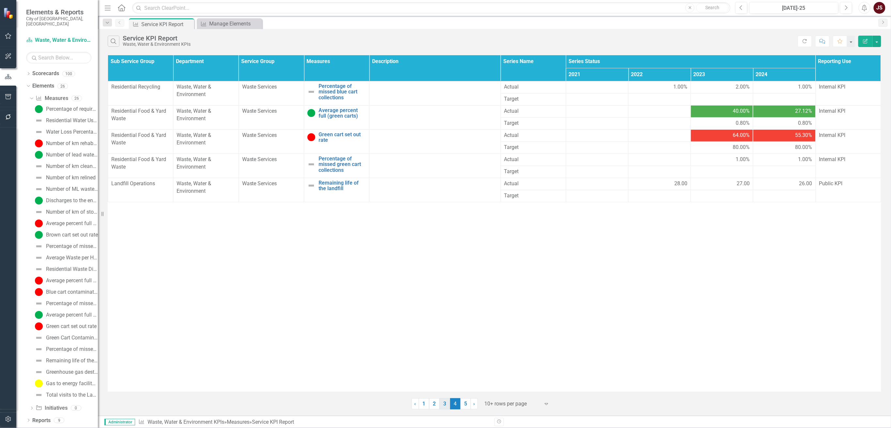
click at [445, 273] on link "3" at bounding box center [445, 403] width 10 height 11
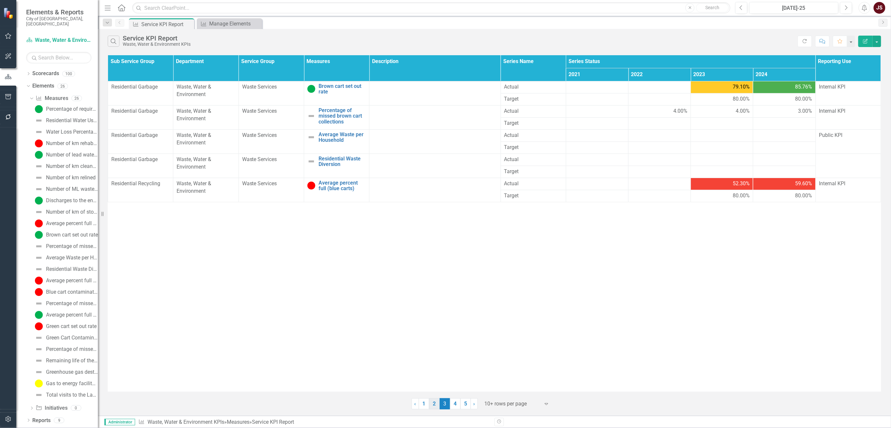
click at [435, 273] on link "2" at bounding box center [434, 403] width 10 height 11
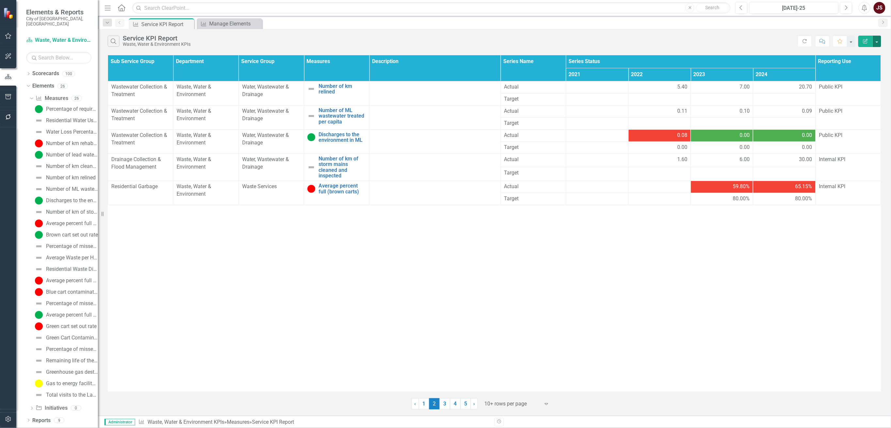
click at [554, 38] on button "button" at bounding box center [877, 41] width 8 height 11
click at [444, 273] on link "3" at bounding box center [445, 403] width 10 height 11
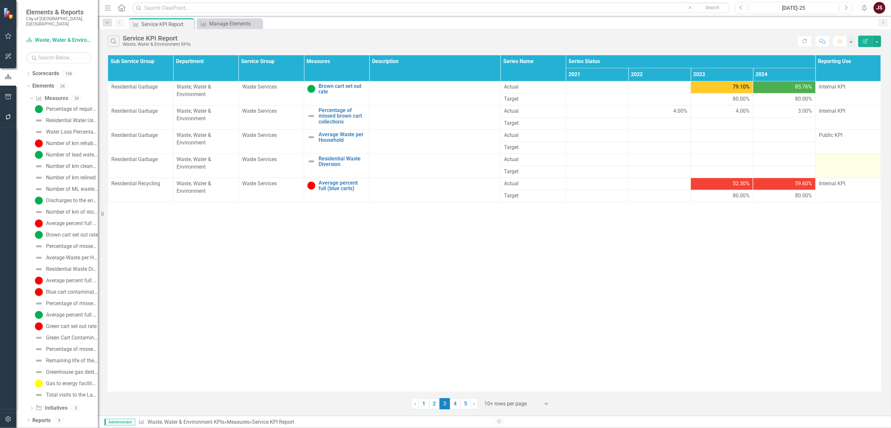
click at [554, 172] on td at bounding box center [848, 165] width 65 height 24
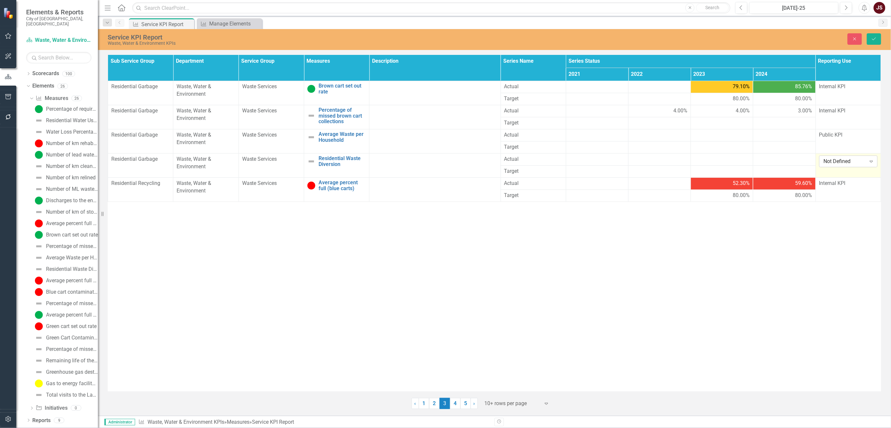
click at [554, 158] on div "Expand" at bounding box center [872, 161] width 12 height 10
click at [554, 183] on div "Public KPI" at bounding box center [850, 184] width 48 height 8
click at [554, 36] on button "Save" at bounding box center [874, 38] width 14 height 11
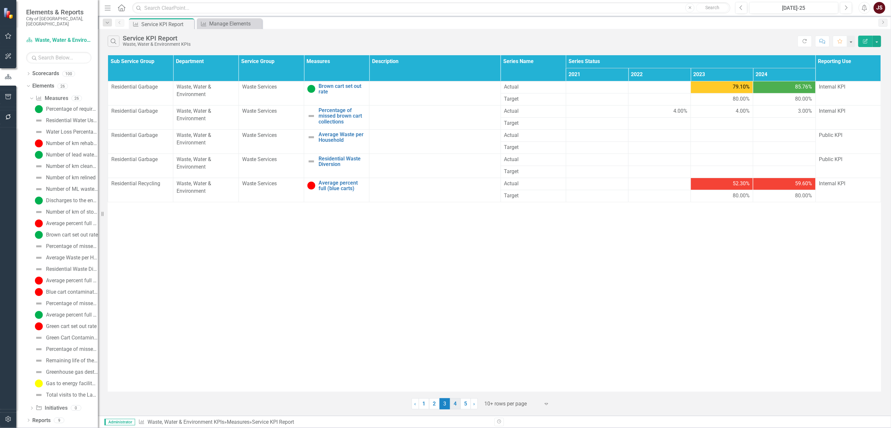
click at [460, 273] on link "4" at bounding box center [455, 403] width 10 height 11
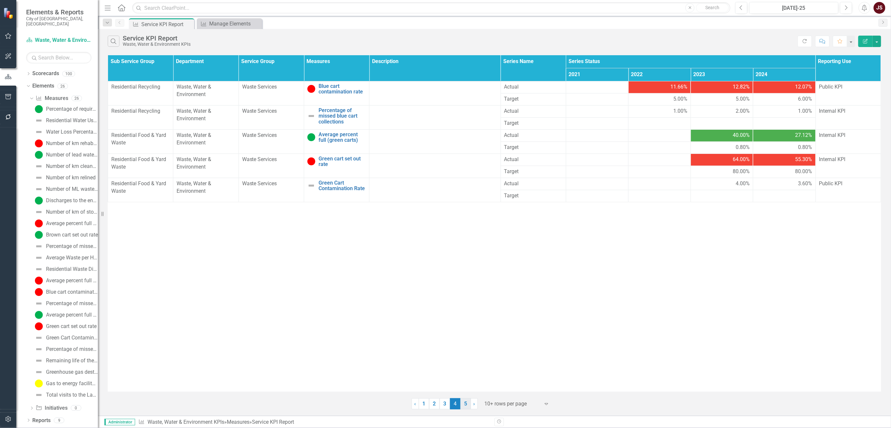
click at [468, 273] on link "5" at bounding box center [466, 403] width 10 height 11
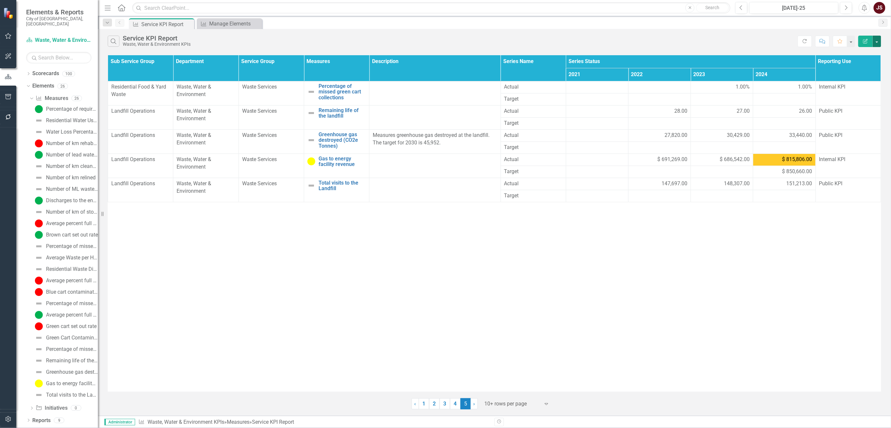
click at [554, 39] on button "button" at bounding box center [877, 41] width 8 height 11
click at [554, 78] on link "Excel Export to Excel" at bounding box center [856, 78] width 52 height 12
